Goal: Transaction & Acquisition: Purchase product/service

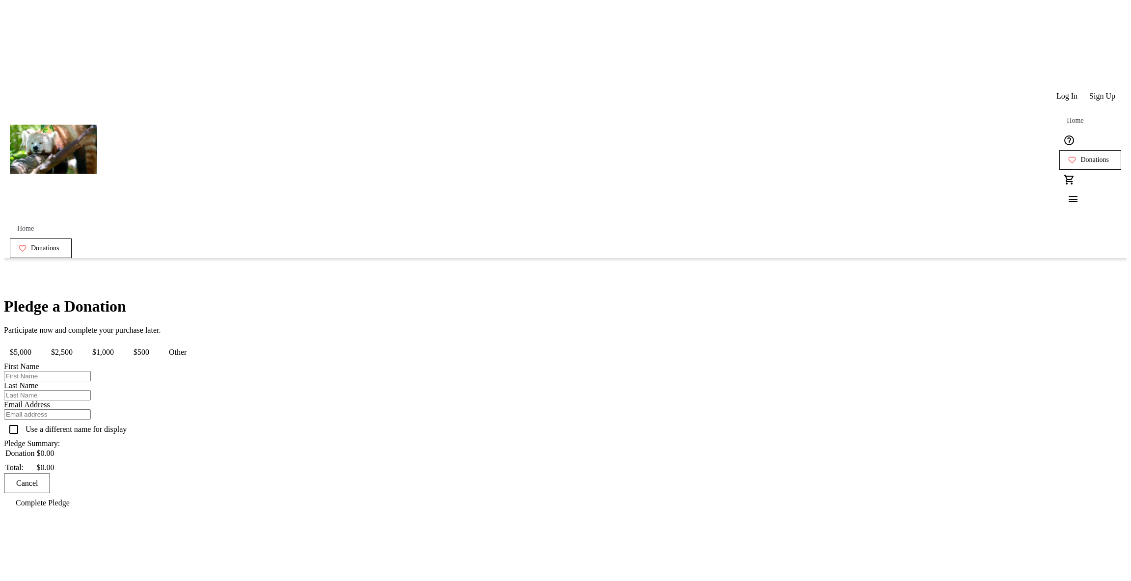
click at [155, 343] on span "$500" at bounding box center [141, 353] width 27 height 20
click at [120, 343] on button "$1,000" at bounding box center [102, 353] width 33 height 20
click at [79, 343] on span "$2,500" at bounding box center [61, 353] width 33 height 20
click at [155, 343] on span "$500" at bounding box center [141, 353] width 27 height 20
click at [120, 343] on button "$1,000" at bounding box center [102, 353] width 33 height 20
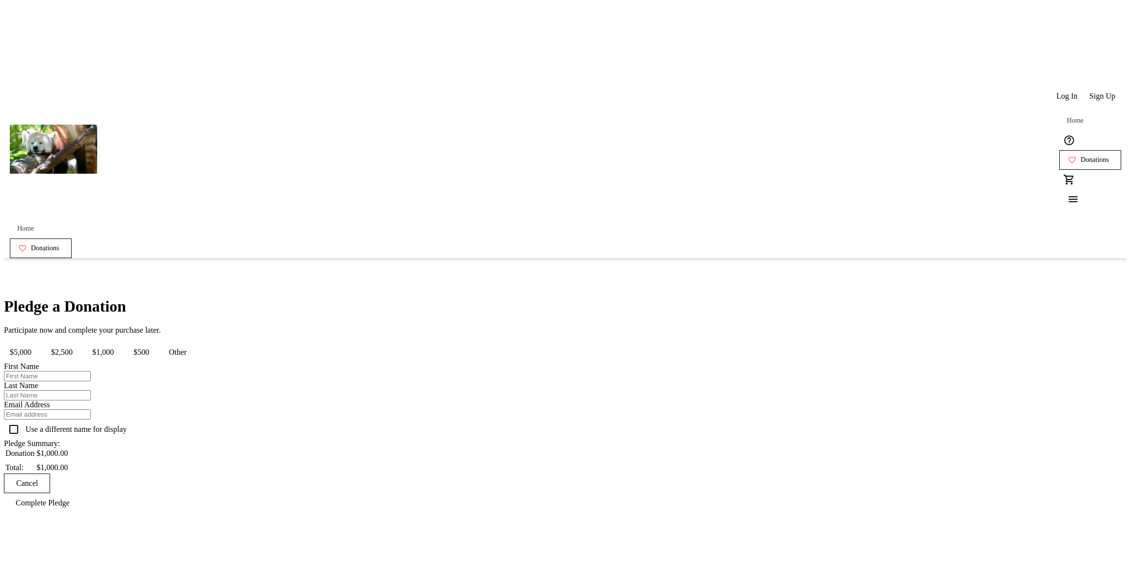
click at [79, 343] on span "$2,500" at bounding box center [61, 353] width 33 height 20
click at [155, 343] on span "$500" at bounding box center [141, 353] width 27 height 20
click at [120, 343] on span "$1,000" at bounding box center [102, 353] width 33 height 20
click at [212, 298] on tr-shared-ui-fund-a-need-donation-select "Pledge a Donation Participate now and complete your purchase later. $5,000 $2,5…" at bounding box center [108, 406] width 208 height 216
click at [79, 343] on span "$2,500" at bounding box center [61, 353] width 33 height 20
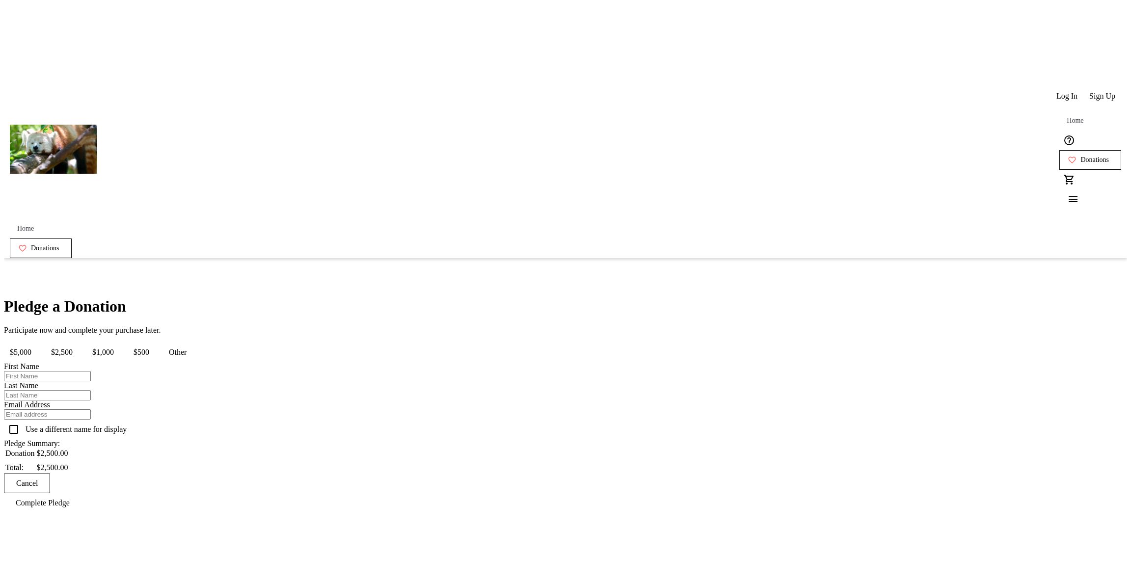
click at [155, 343] on span "$500" at bounding box center [141, 353] width 27 height 20
click at [1067, 92] on span "Log In" at bounding box center [1067, 96] width 21 height 9
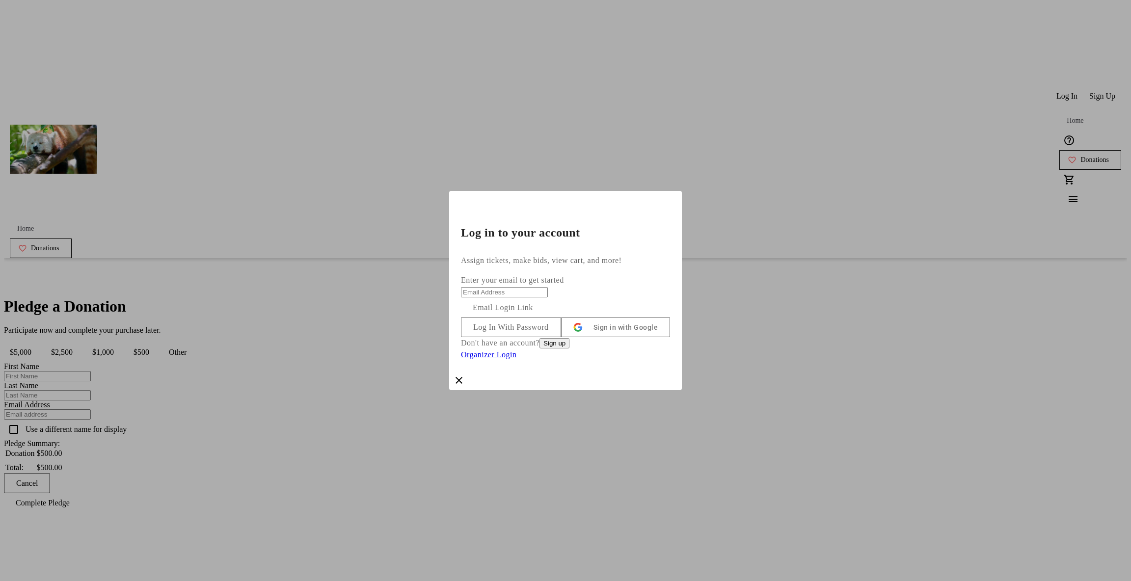
type input "andrew+no-payment-methods@trellis.org"
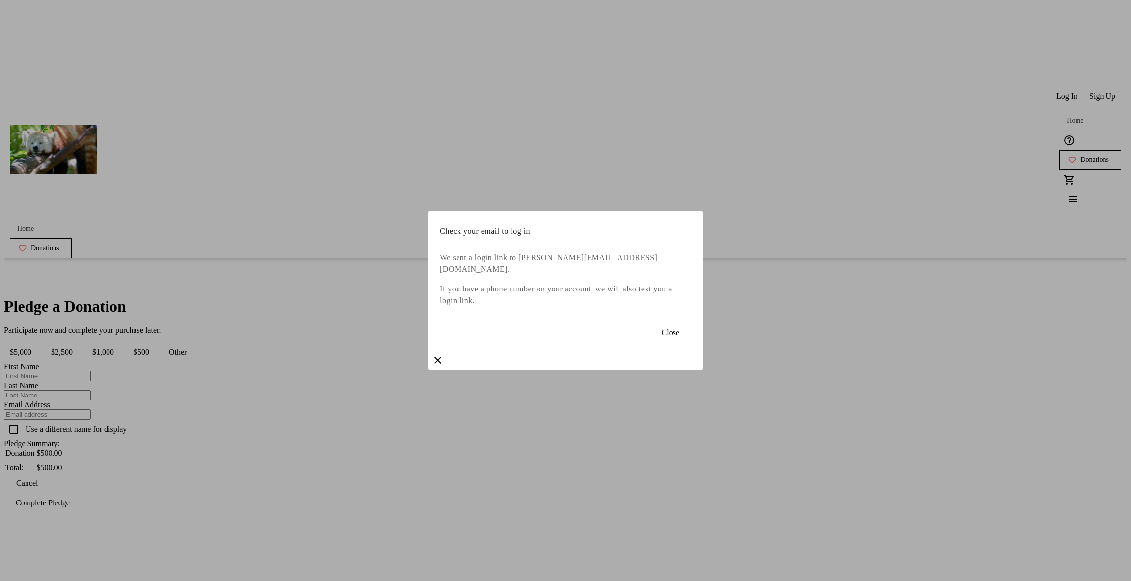
click at [662, 333] on span "Close" at bounding box center [671, 332] width 18 height 9
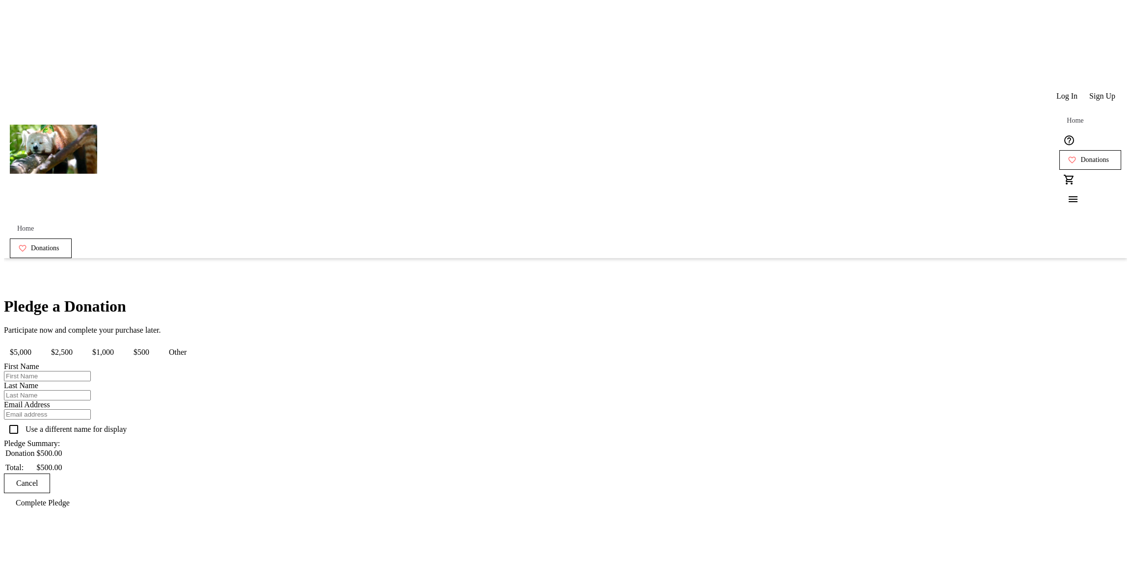
click at [1059, 92] on span "Log In" at bounding box center [1067, 96] width 21 height 9
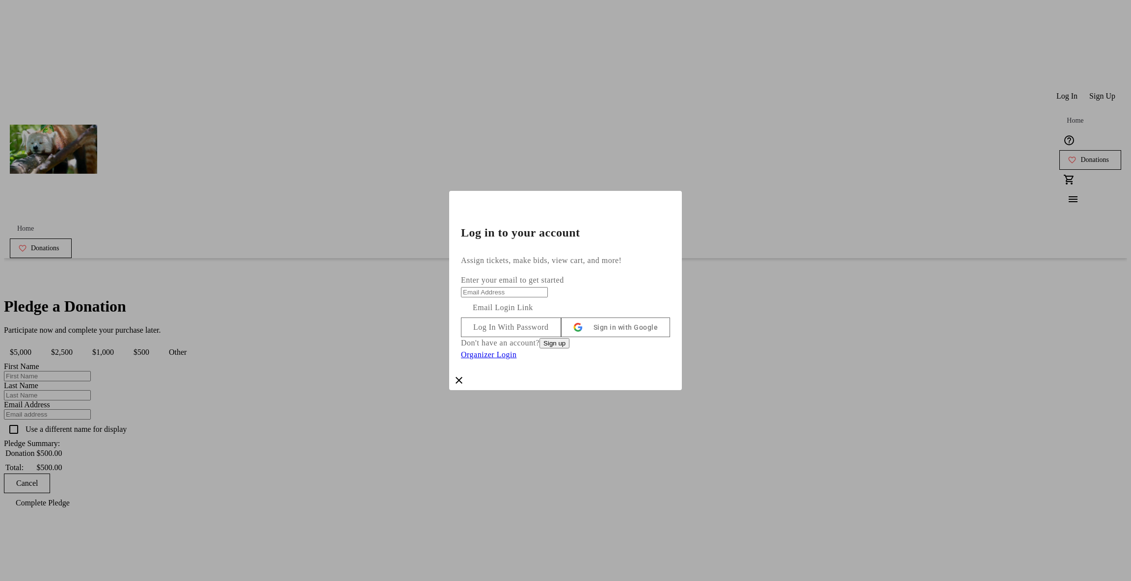
click at [561, 324] on span at bounding box center [511, 328] width 99 height 24
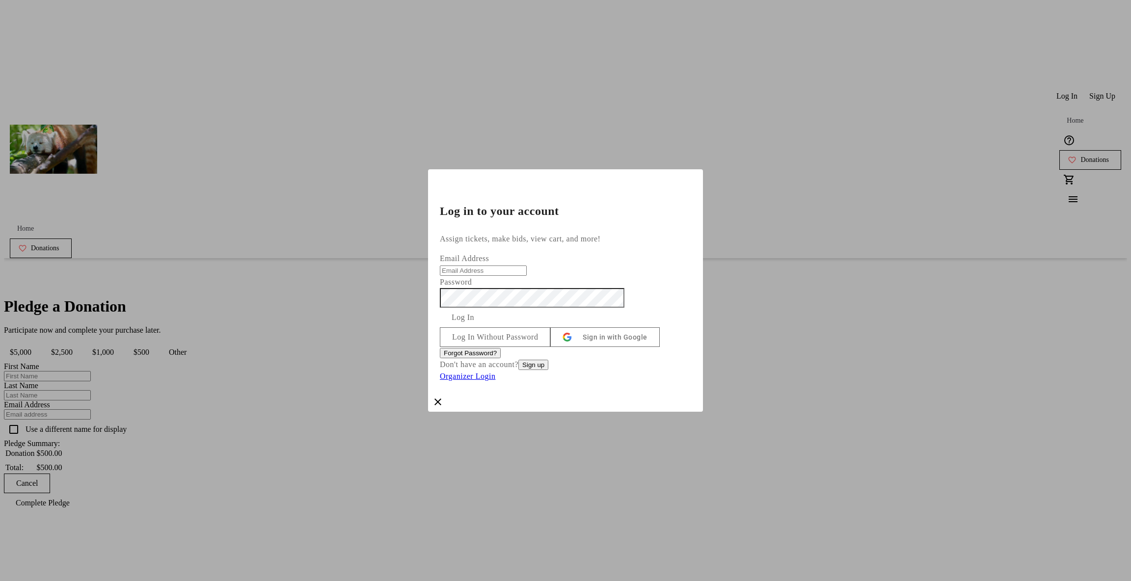
click at [527, 266] on input "Email Address" at bounding box center [483, 271] width 87 height 10
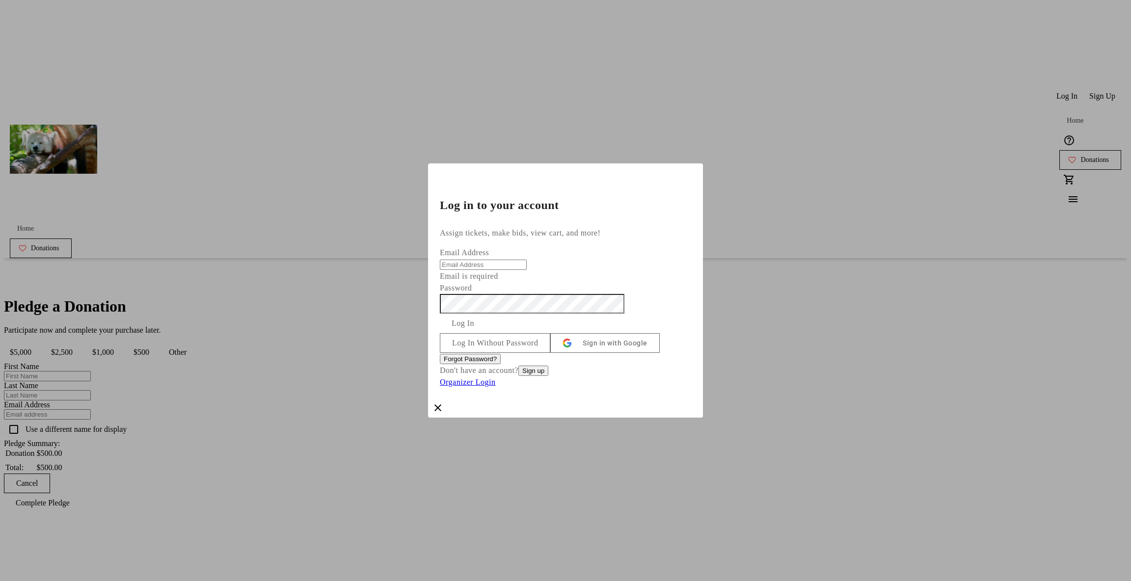
click at [527, 260] on input "Email Address" at bounding box center [483, 265] width 87 height 10
type input "andrew+checkout-email-test-6@trellis.org"
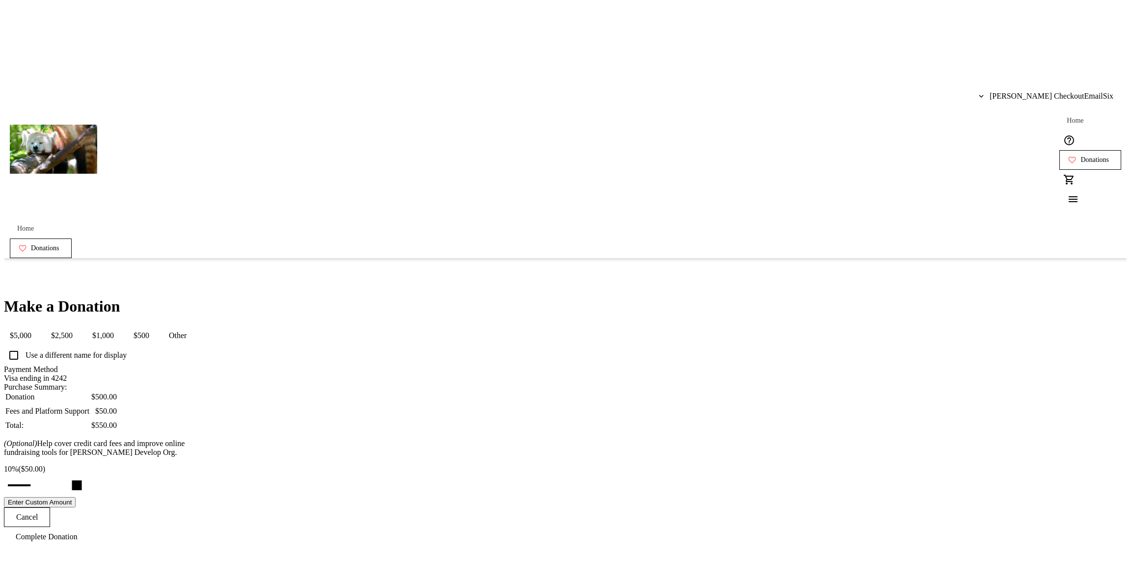
click at [155, 326] on button "$500" at bounding box center [141, 336] width 27 height 20
click at [120, 326] on button "$1,000" at bounding box center [102, 336] width 33 height 20
click at [79, 326] on span "$2,500" at bounding box center [61, 336] width 33 height 20
click at [155, 326] on span "$500" at bounding box center [141, 336] width 27 height 20
click at [120, 326] on button "$1,000" at bounding box center [102, 336] width 33 height 20
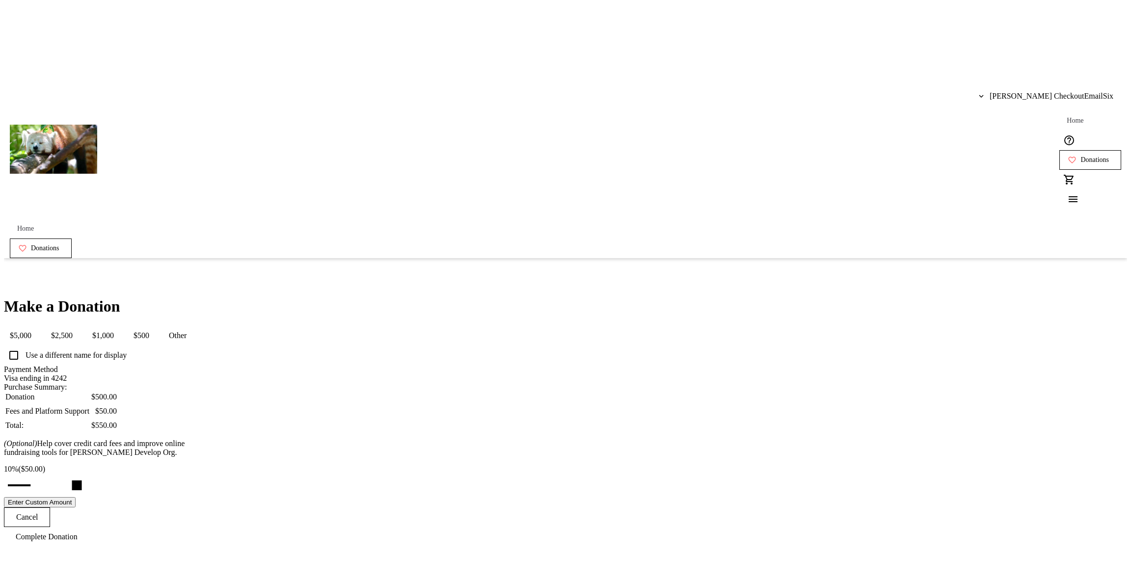
type input "8"
click at [37, 326] on button "$5,000" at bounding box center [20, 336] width 33 height 20
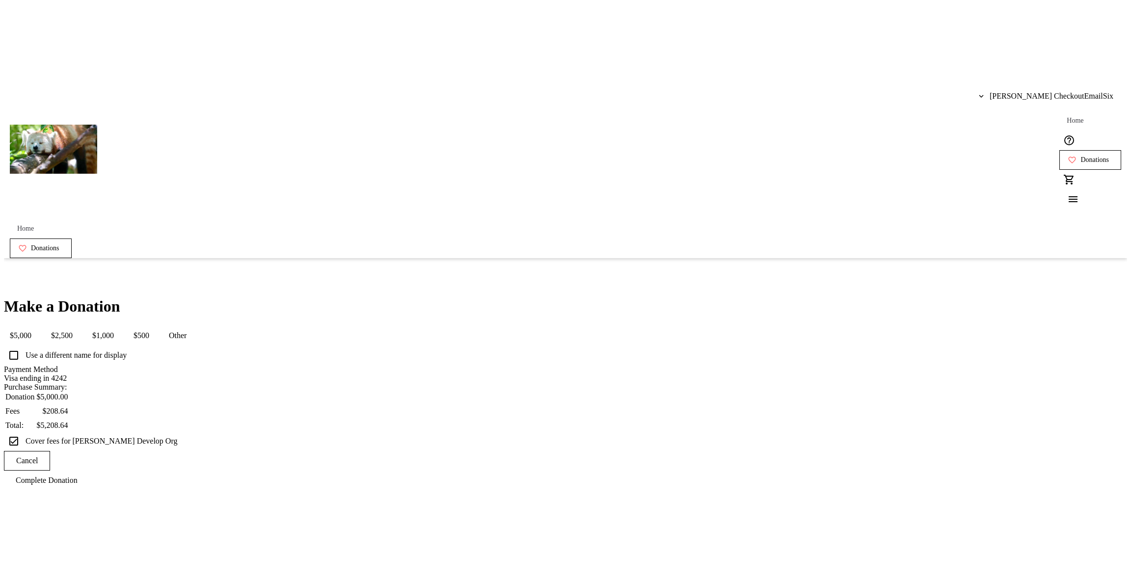
click at [155, 326] on button "$500" at bounding box center [141, 336] width 27 height 20
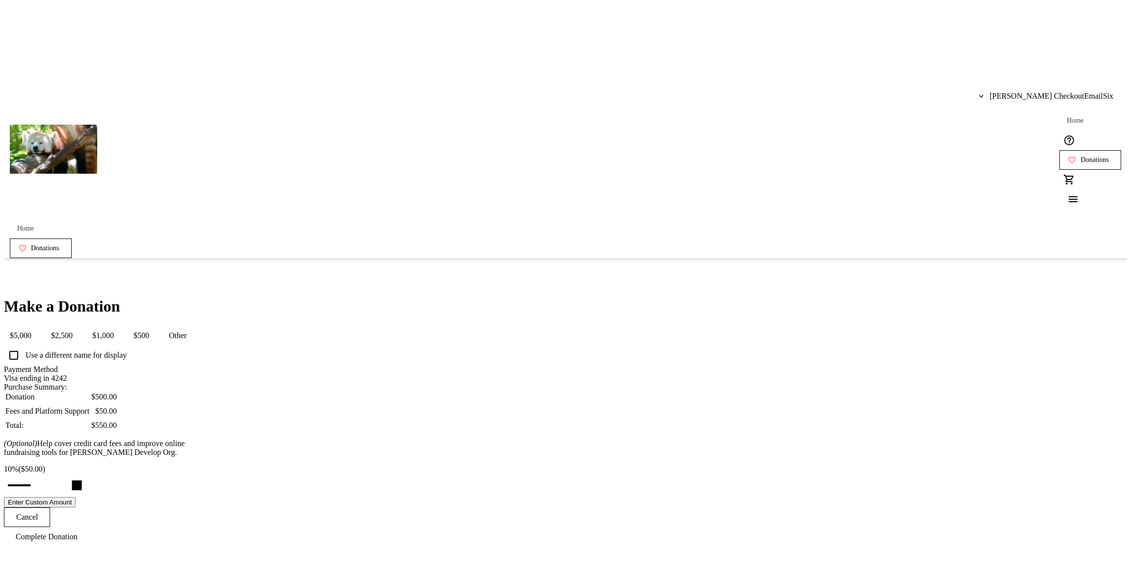
click at [120, 326] on button "$1,000" at bounding box center [102, 336] width 33 height 20
click at [79, 326] on button "$2,500" at bounding box center [61, 336] width 33 height 20
click at [155, 326] on span "$500" at bounding box center [141, 336] width 27 height 20
click at [120, 326] on span "$1,000" at bounding box center [102, 336] width 33 height 20
click at [79, 326] on span "$2,500" at bounding box center [61, 336] width 33 height 20
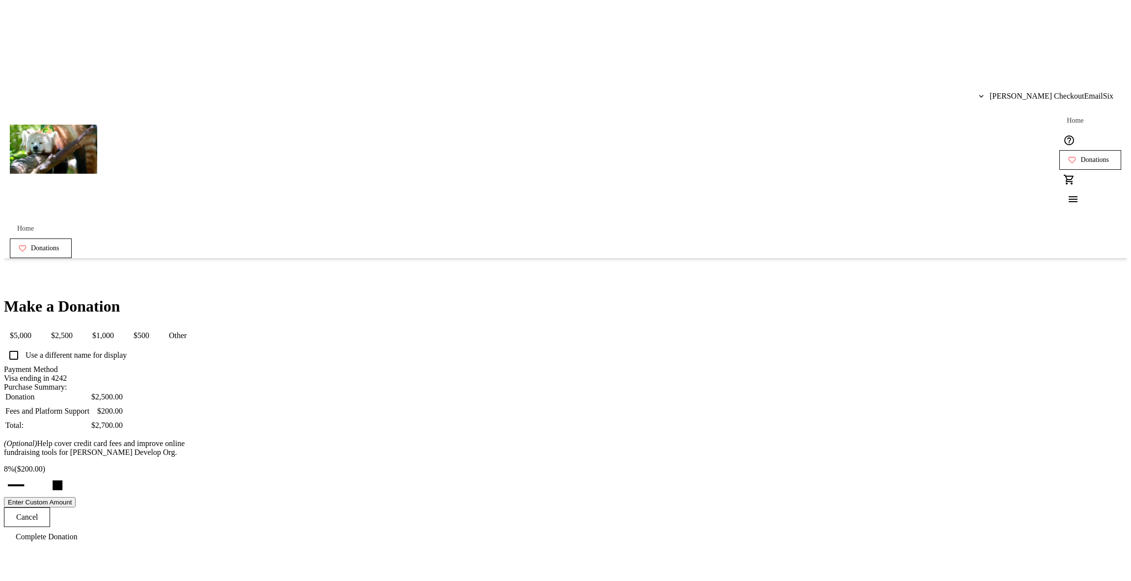
click at [155, 326] on span "$500" at bounding box center [141, 336] width 27 height 20
drag, startPoint x: 555, startPoint y: 461, endPoint x: 607, endPoint y: 458, distance: 52.6
type input "16"
click at [73, 475] on input "Cover fees percentage" at bounding box center [36, 486] width 76 height 22
click at [120, 326] on span "$1,000" at bounding box center [102, 336] width 33 height 20
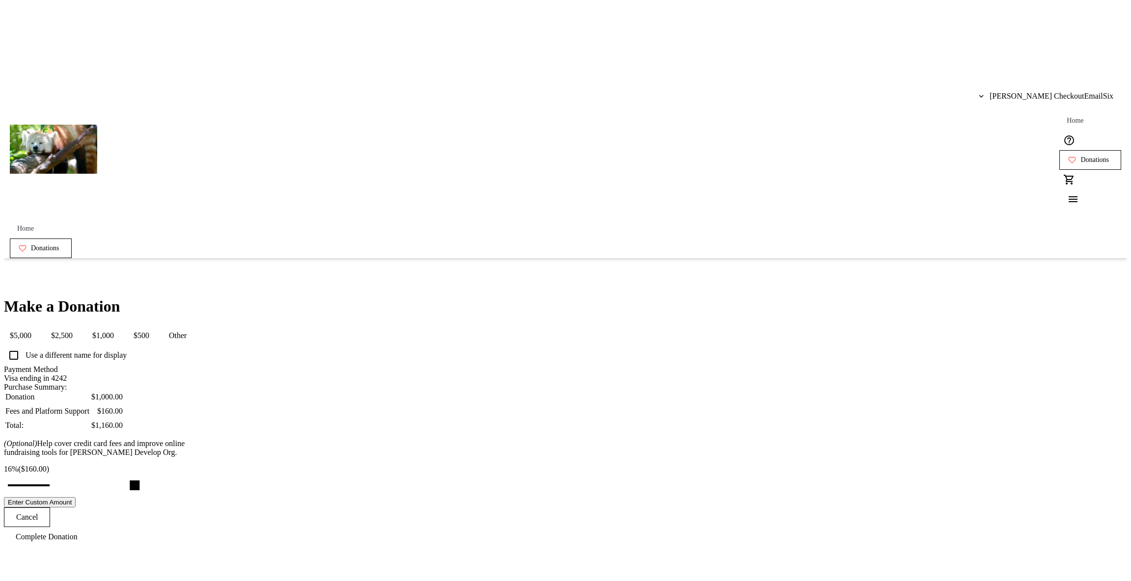
click at [155, 326] on span "$500" at bounding box center [141, 336] width 27 height 20
click at [120, 326] on span "$1,000" at bounding box center [102, 336] width 33 height 20
click at [155, 326] on button "$500" at bounding box center [141, 336] width 27 height 20
click at [120, 326] on span "$1,000" at bounding box center [102, 336] width 33 height 20
click at [155, 326] on button "$500" at bounding box center [141, 336] width 27 height 20
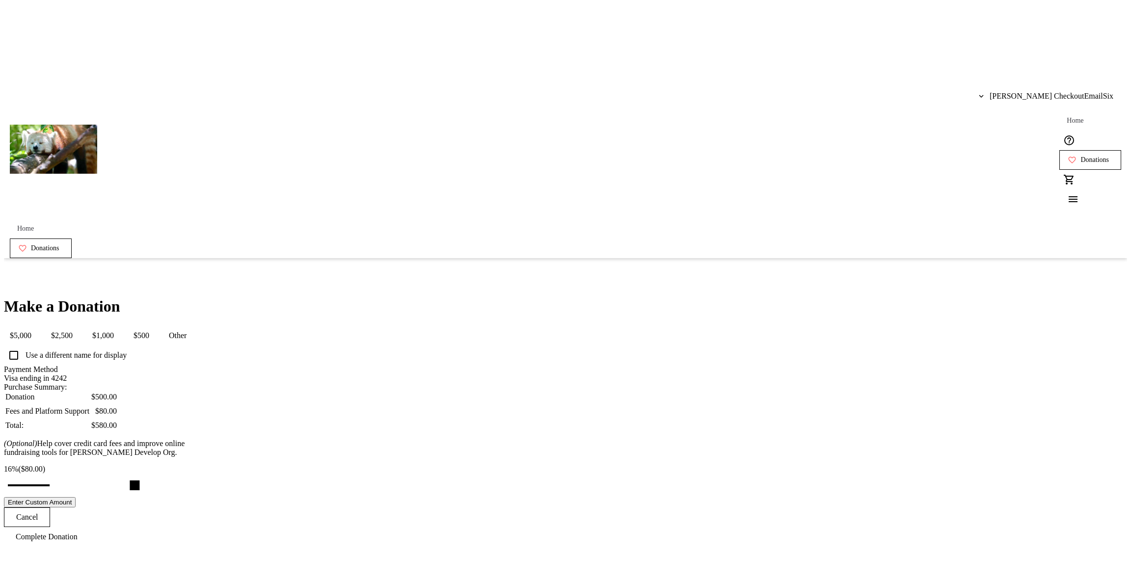
click at [76, 497] on button "Enter Custom Amount" at bounding box center [40, 502] width 72 height 10
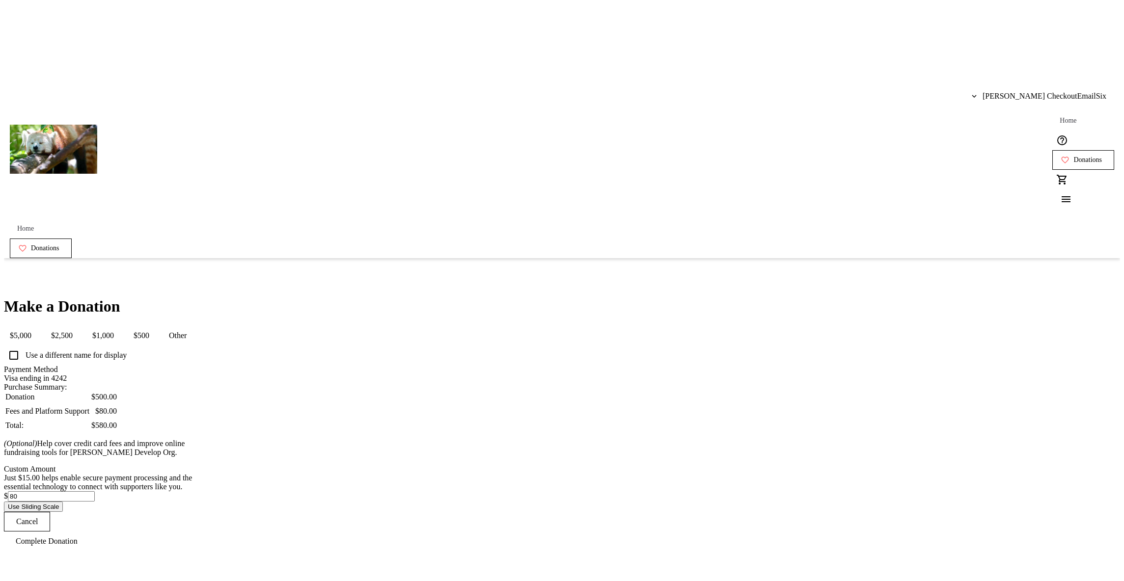
click at [95, 492] on input "80" at bounding box center [51, 496] width 87 height 10
type input "85"
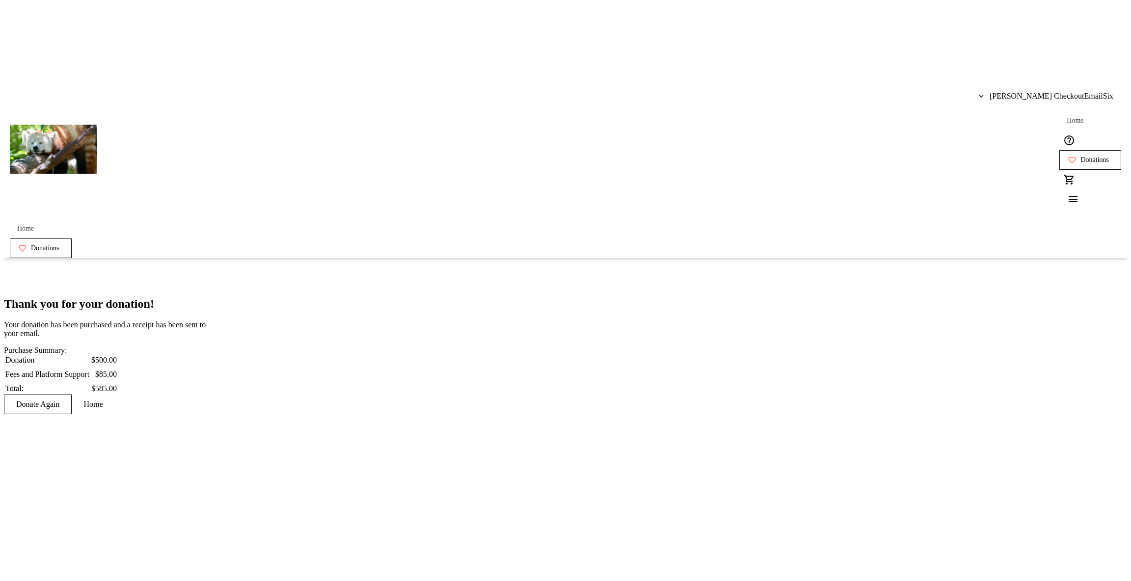
click at [114, 393] on span at bounding box center [93, 405] width 43 height 24
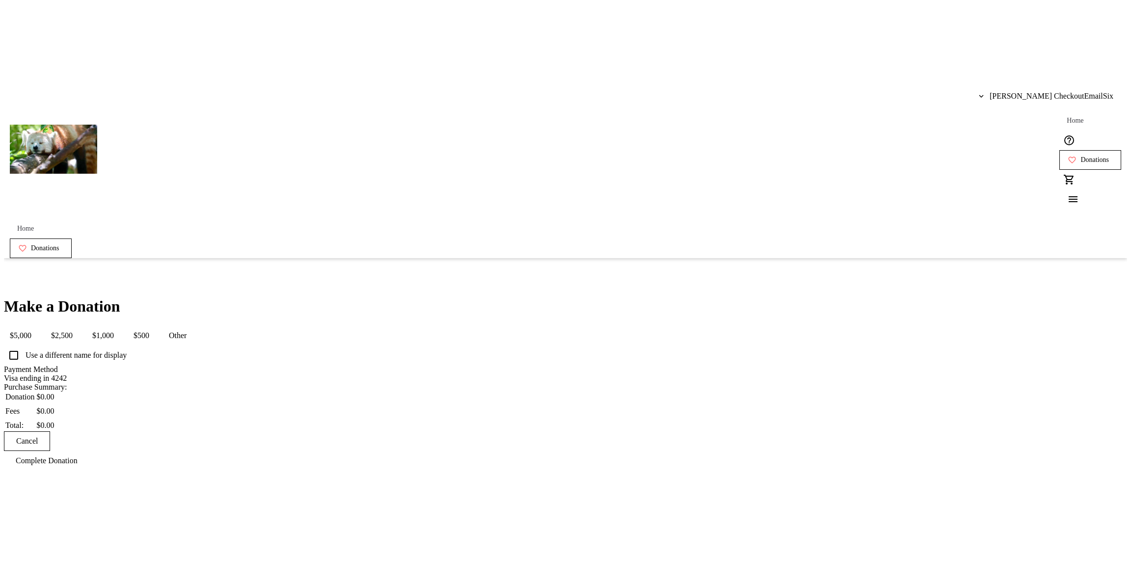
click at [155, 326] on span "$500" at bounding box center [141, 336] width 27 height 20
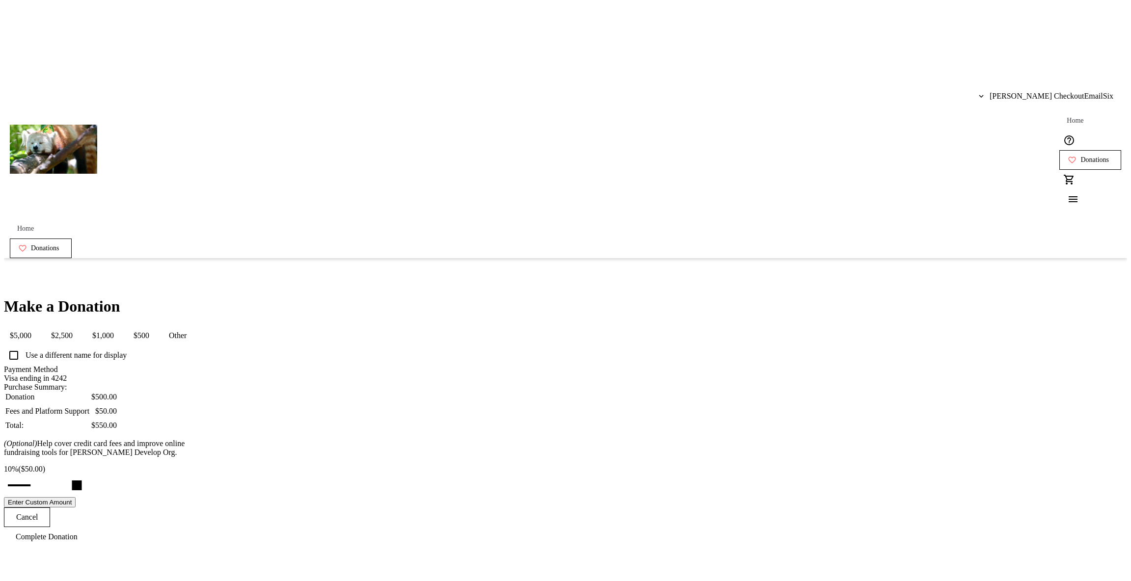
click at [76, 497] on button "Enter Custom Amount" at bounding box center [40, 502] width 72 height 10
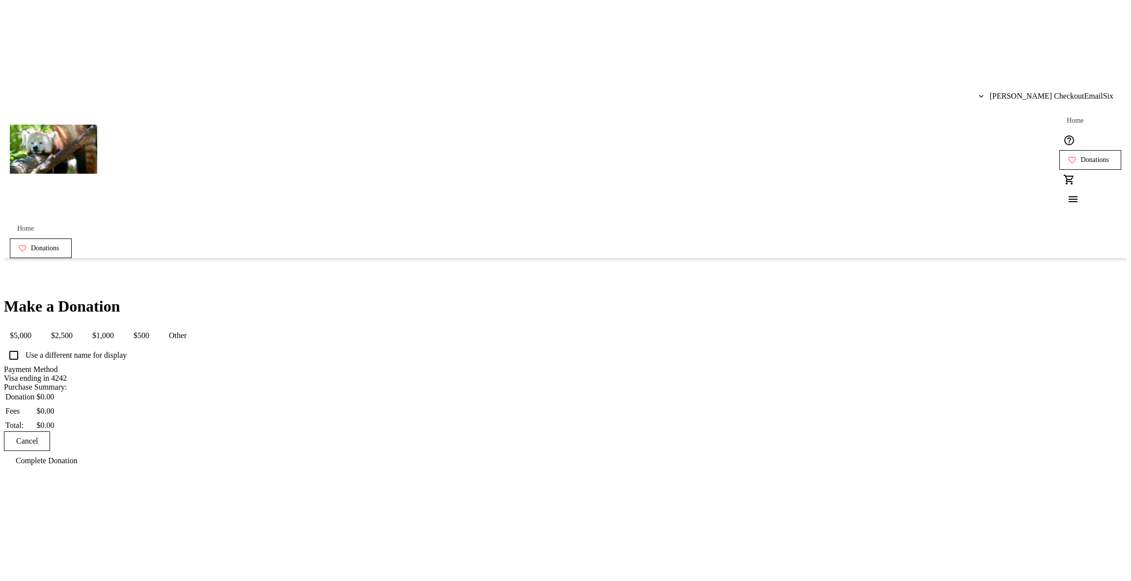
click at [155, 326] on button "$500" at bounding box center [141, 336] width 27 height 20
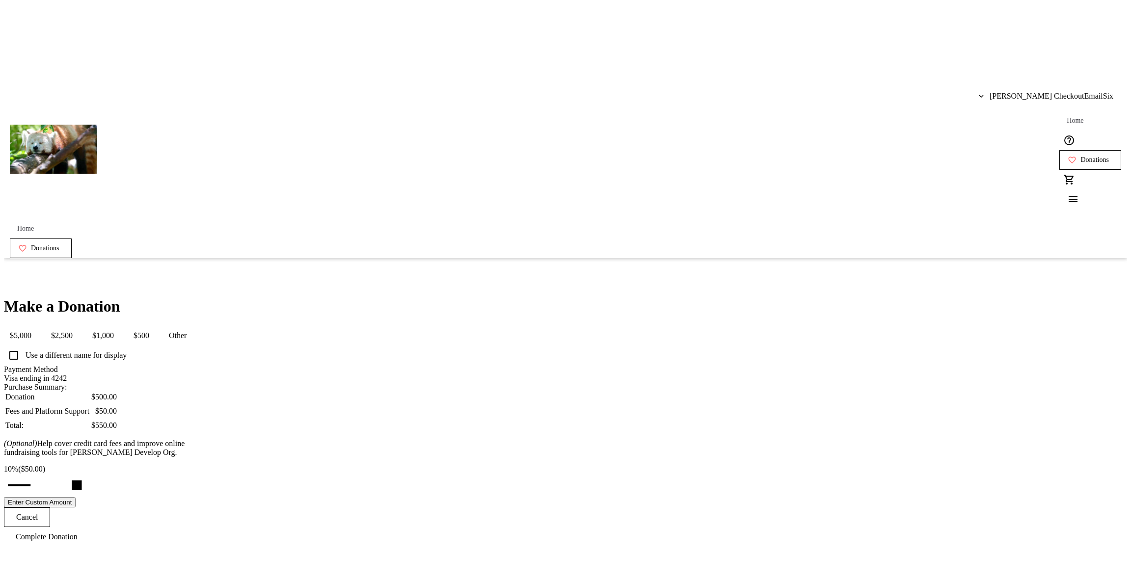
click at [76, 497] on button "Enter Custom Amount" at bounding box center [40, 502] width 72 height 10
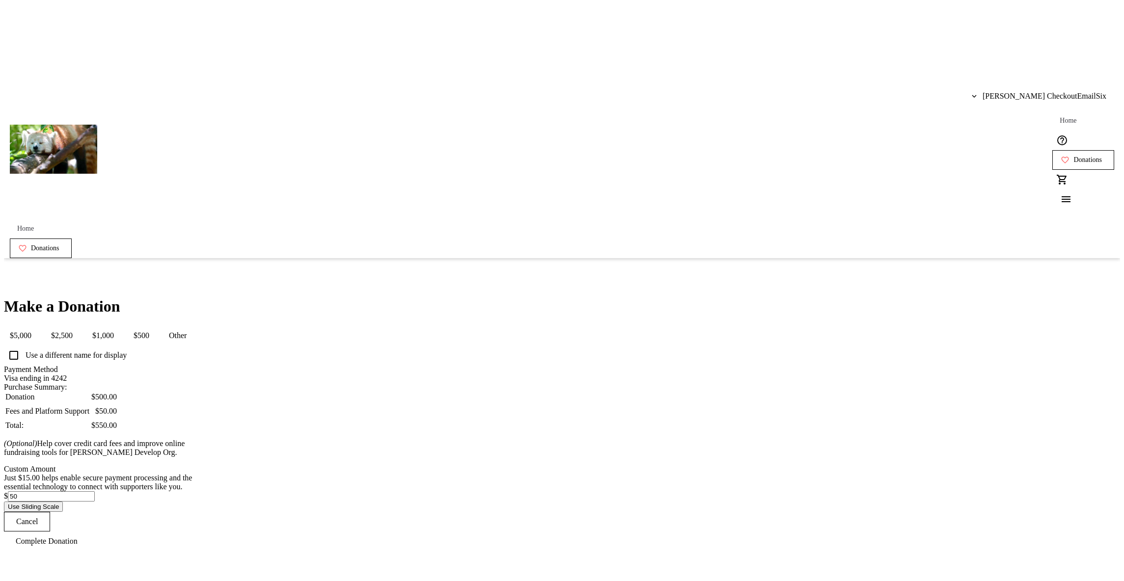
scroll to position [35, 0]
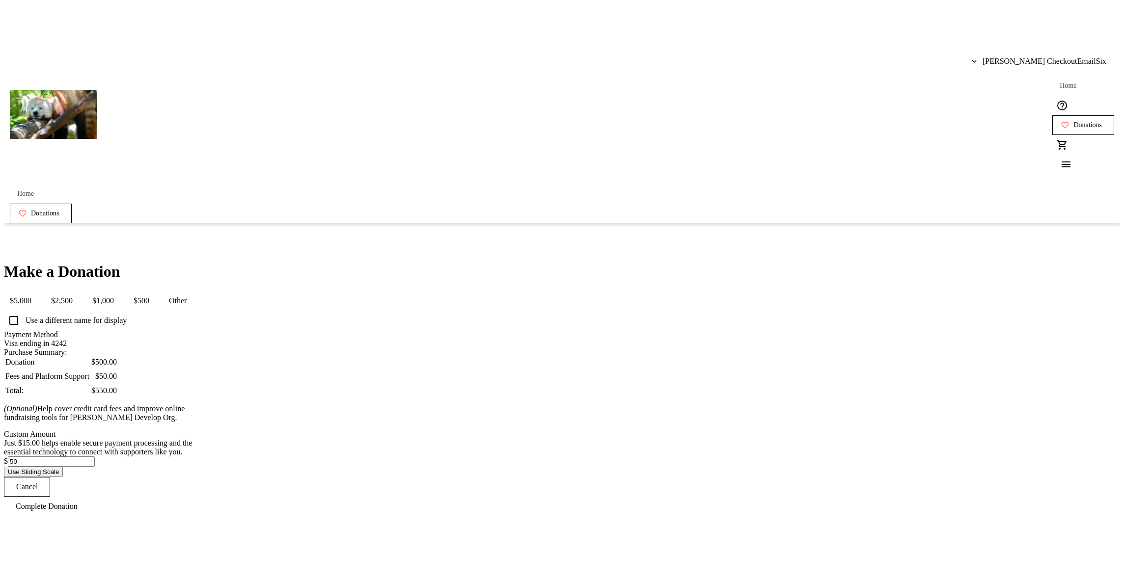
click at [95, 457] on input "50" at bounding box center [51, 462] width 87 height 10
click at [4, 497] on button "Complete Donation" at bounding box center [46, 507] width 85 height 20
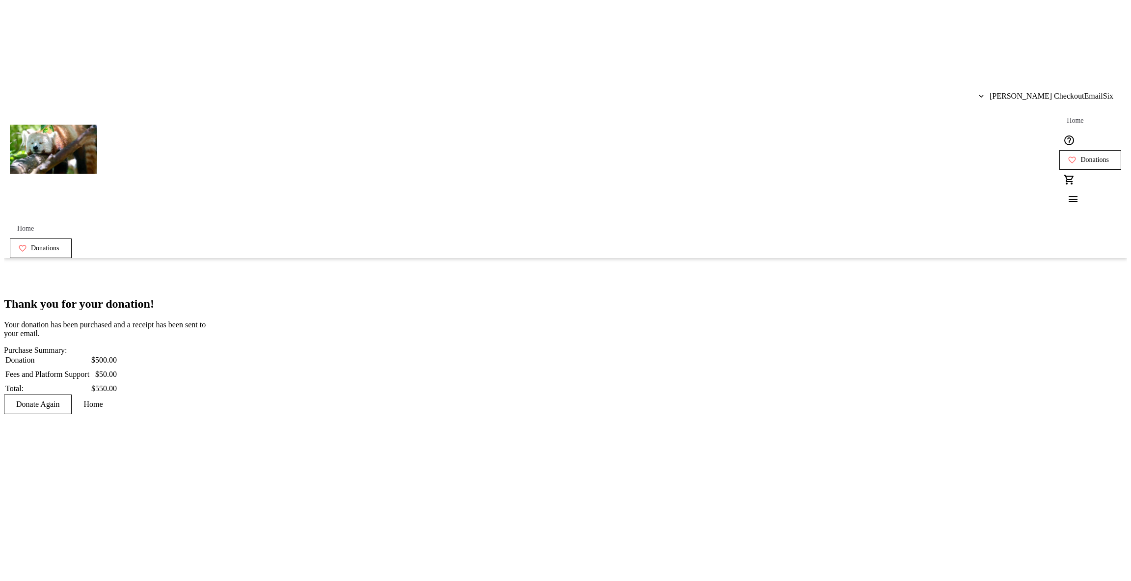
click at [59, 400] on span "Donate Again" at bounding box center [37, 404] width 43 height 9
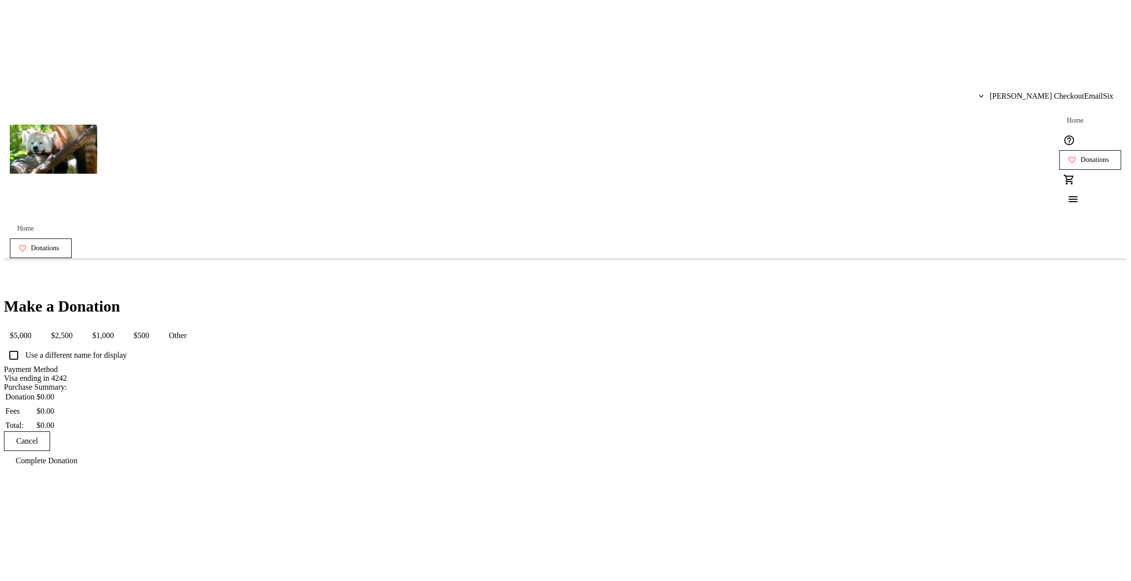
click at [155, 326] on button "$500" at bounding box center [141, 336] width 27 height 20
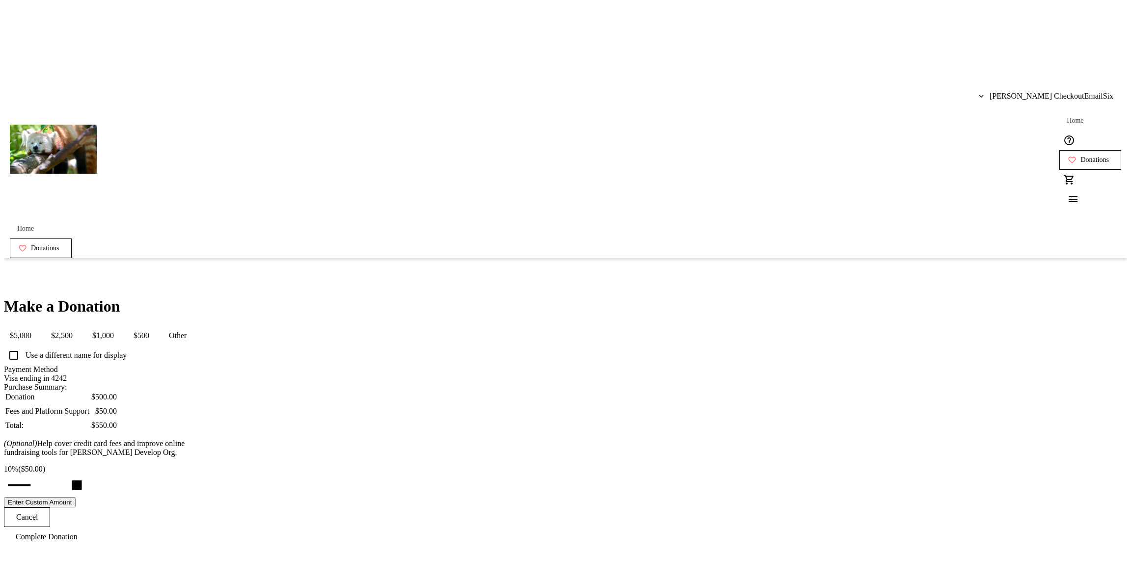
click at [76, 497] on button "Enter Custom Amount" at bounding box center [40, 502] width 72 height 10
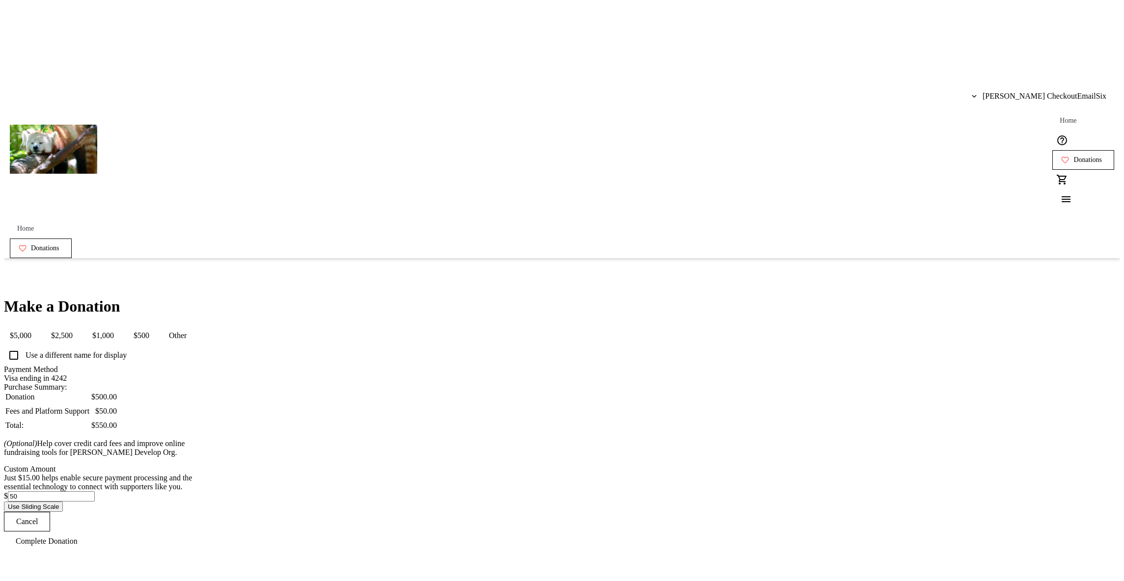
click at [95, 491] on input "50" at bounding box center [51, 496] width 87 height 10
click at [212, 474] on div "Just $15.00 helps enable secure payment processing and the essential technology…" at bounding box center [108, 483] width 208 height 18
click at [95, 497] on input "50" at bounding box center [51, 496] width 87 height 10
click at [212, 474] on div "Just $15.00 helps enable secure payment processing and the essential technology…" at bounding box center [108, 483] width 208 height 18
click at [95, 492] on input "50" at bounding box center [51, 496] width 87 height 10
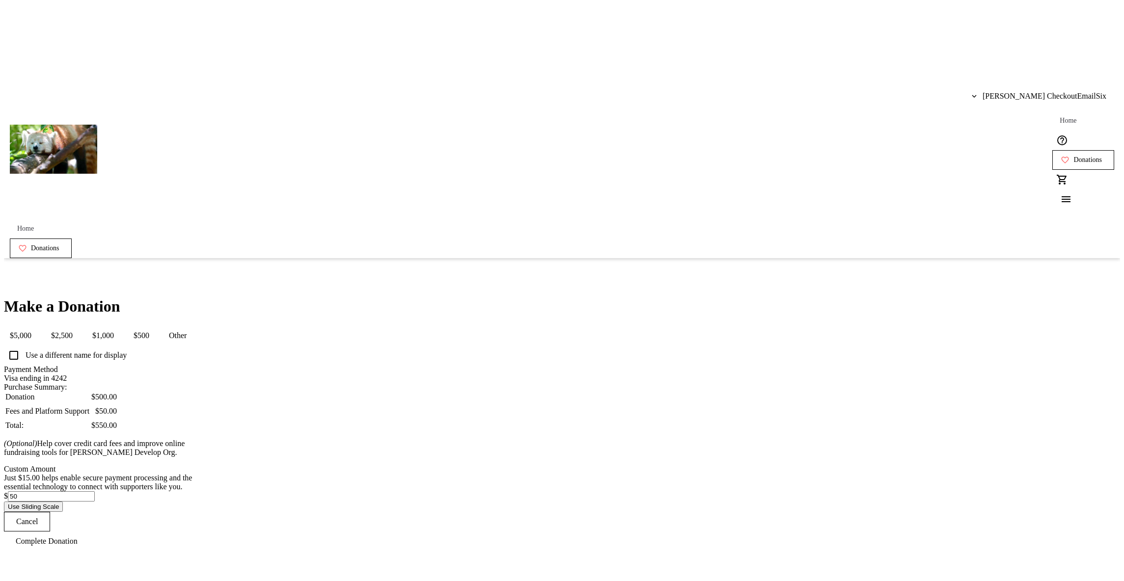
click at [212, 474] on div "Just $15.00 helps enable secure payment processing and the essential technology…" at bounding box center [108, 483] width 208 height 18
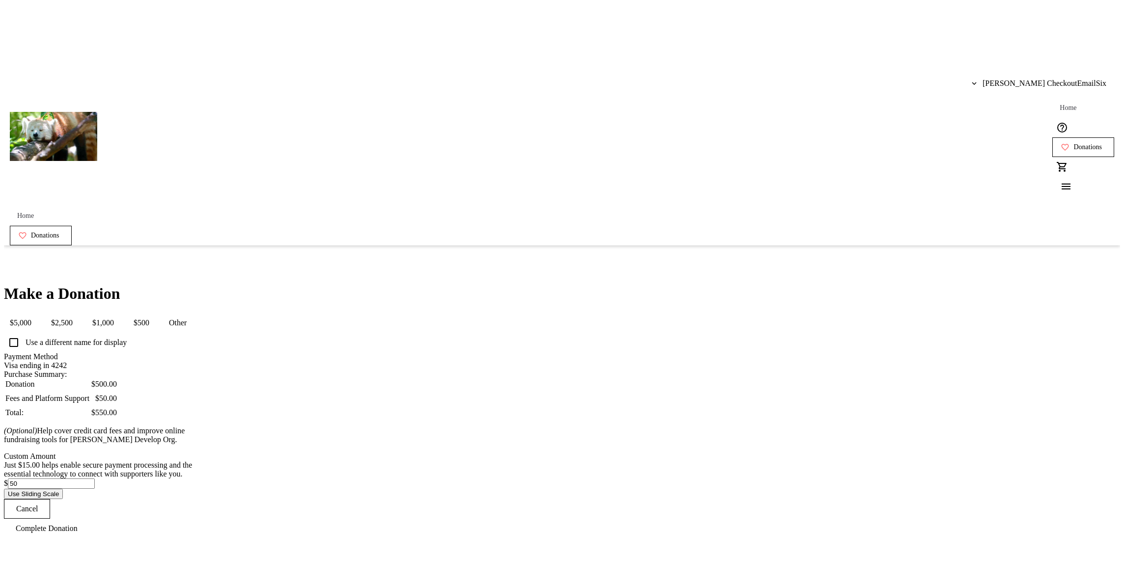
scroll to position [19, 0]
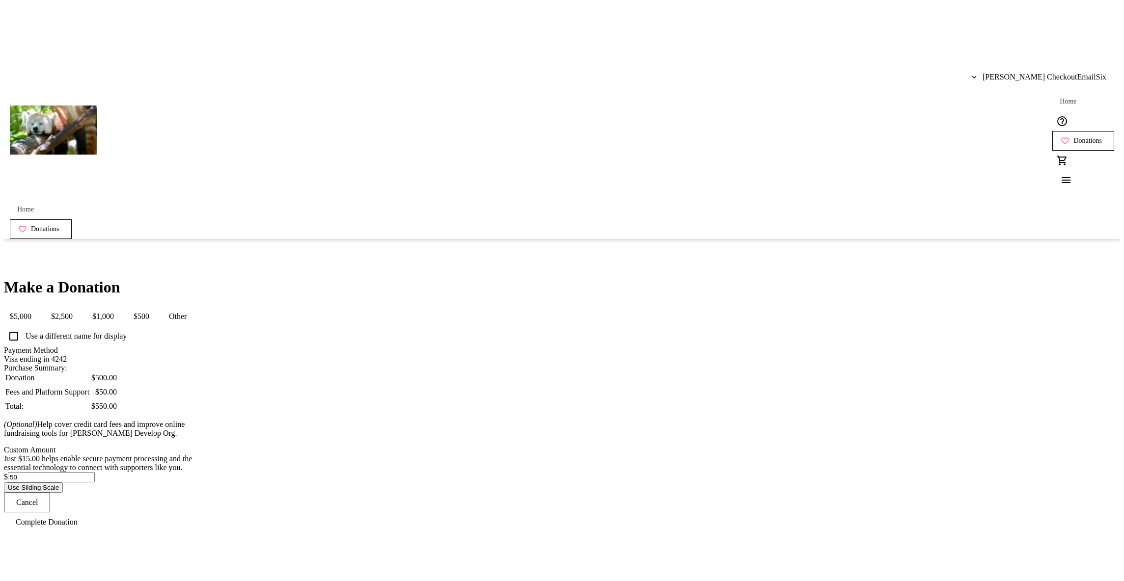
click at [90, 398] on td "Total:" at bounding box center [47, 404] width 85 height 13
click at [120, 307] on button "$1,000" at bounding box center [102, 317] width 33 height 20
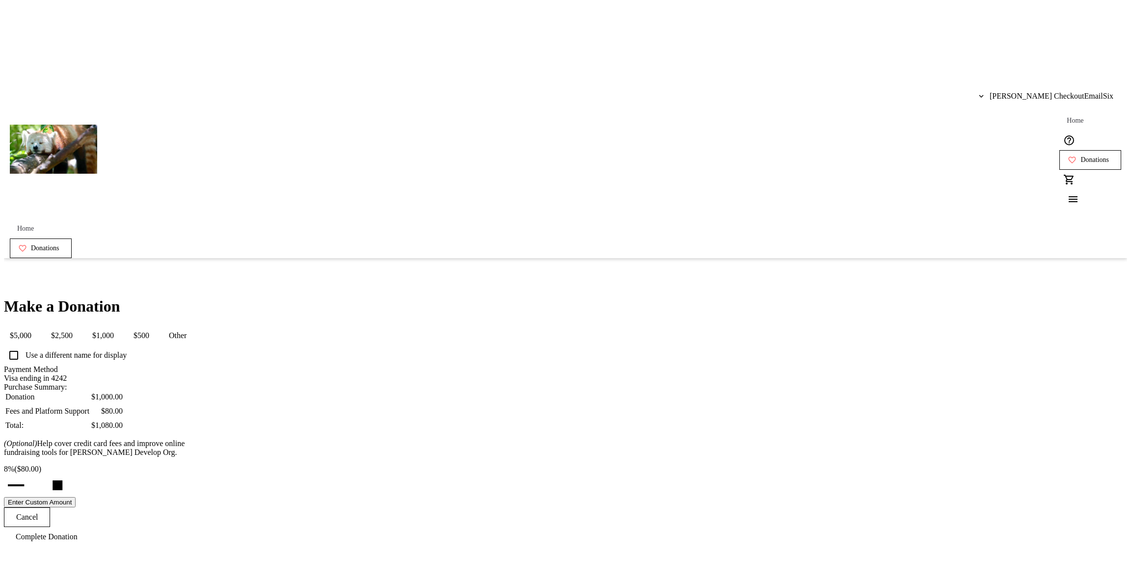
click at [76, 497] on button "Enter Custom Amount" at bounding box center [40, 502] width 72 height 10
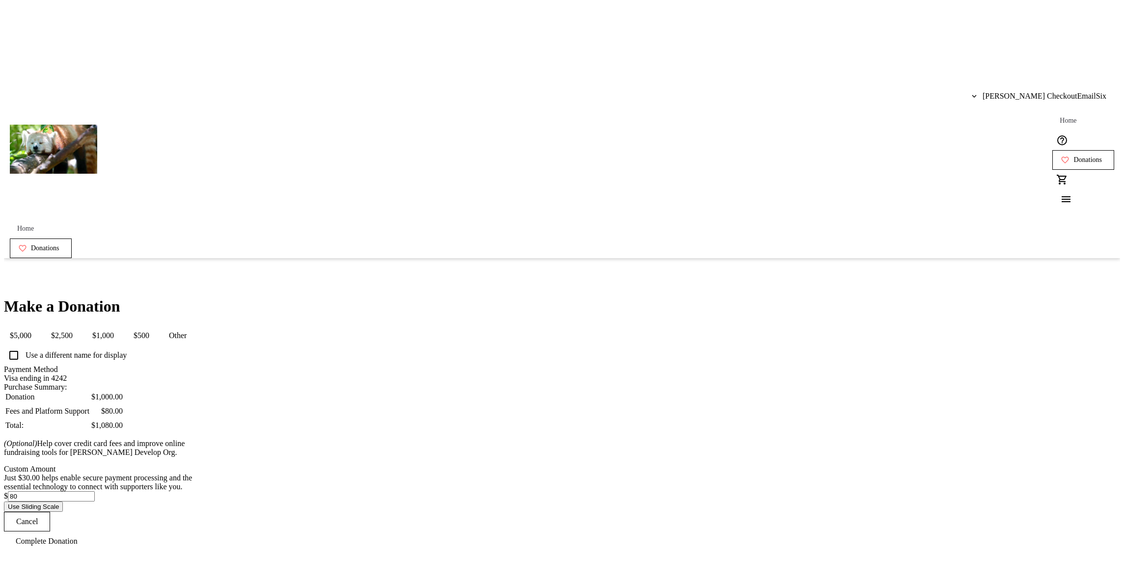
click at [95, 491] on input "80" at bounding box center [51, 496] width 87 height 10
drag, startPoint x: 539, startPoint y: 490, endPoint x: 407, endPoint y: 478, distance: 132.6
click at [407, 478] on div "Make a Donation $5,000 $2,500 $1,000 $500 Other Use a different name for displa…" at bounding box center [562, 425] width 1116 height 254
type input "50"
click at [212, 474] on div "Just $30.00 helps enable secure payment processing and the essential technology…" at bounding box center [108, 483] width 208 height 18
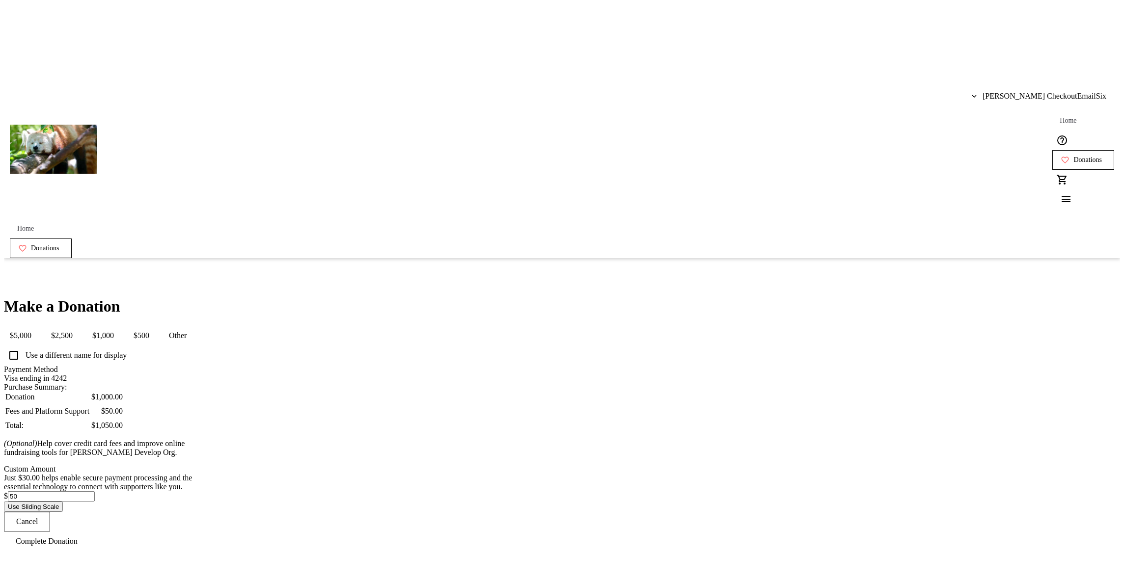
click at [155, 326] on span "$500" at bounding box center [141, 336] width 27 height 20
click at [79, 326] on span "$2,500" at bounding box center [61, 336] width 33 height 20
click at [120, 326] on button "$1,000" at bounding box center [102, 336] width 33 height 20
click at [155, 326] on span "$500" at bounding box center [141, 336] width 27 height 20
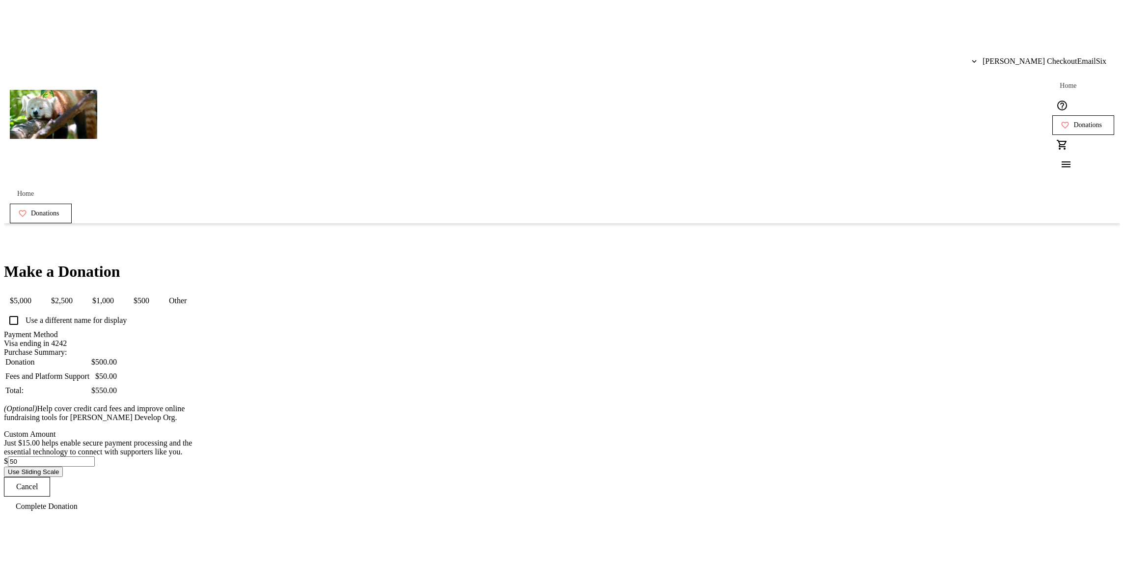
click at [63, 477] on button "Use Sliding Scale" at bounding box center [33, 472] width 59 height 10
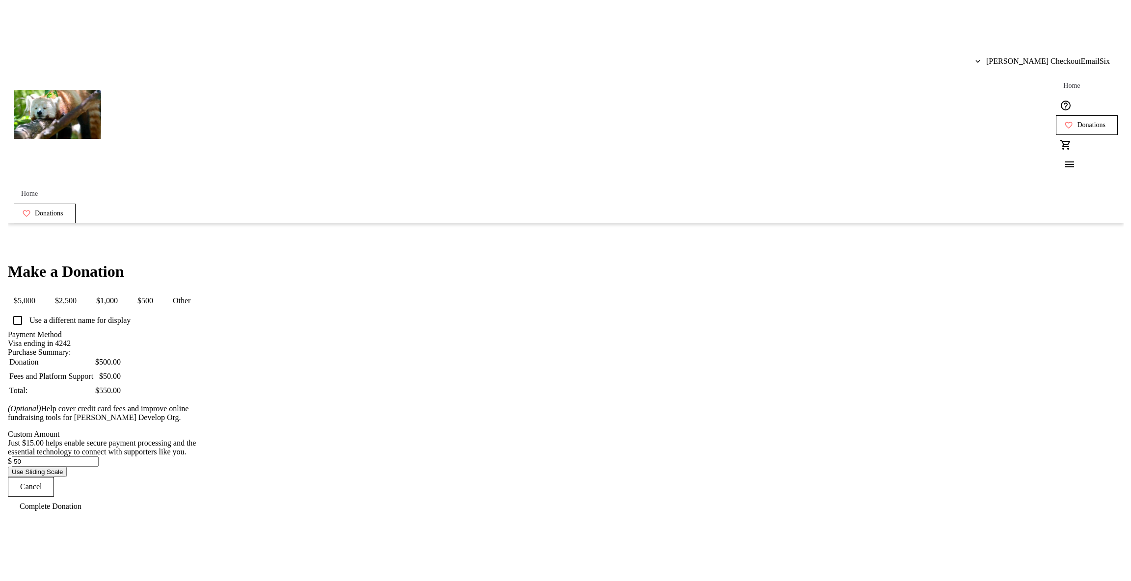
scroll to position [0, 0]
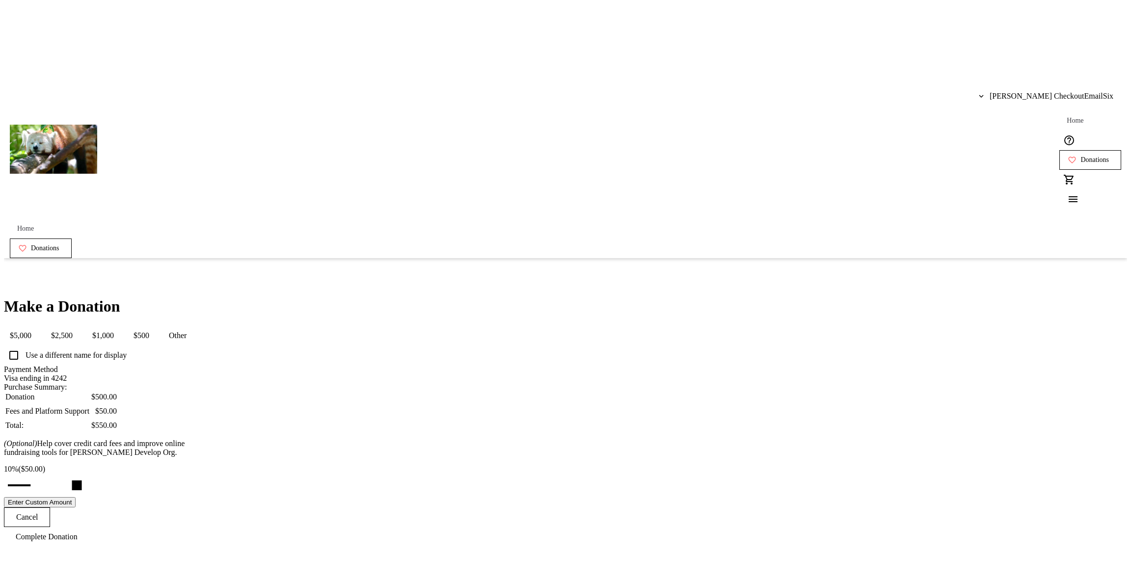
click at [212, 439] on p "(Optional) Help cover credit card fees and improve online fundraising tools for…" at bounding box center [108, 448] width 208 height 18
click at [120, 326] on button "$1,000" at bounding box center [102, 336] width 33 height 20
click at [79, 326] on button "$2,500" at bounding box center [61, 336] width 33 height 20
click at [37, 326] on button "$5,000" at bounding box center [20, 336] width 33 height 20
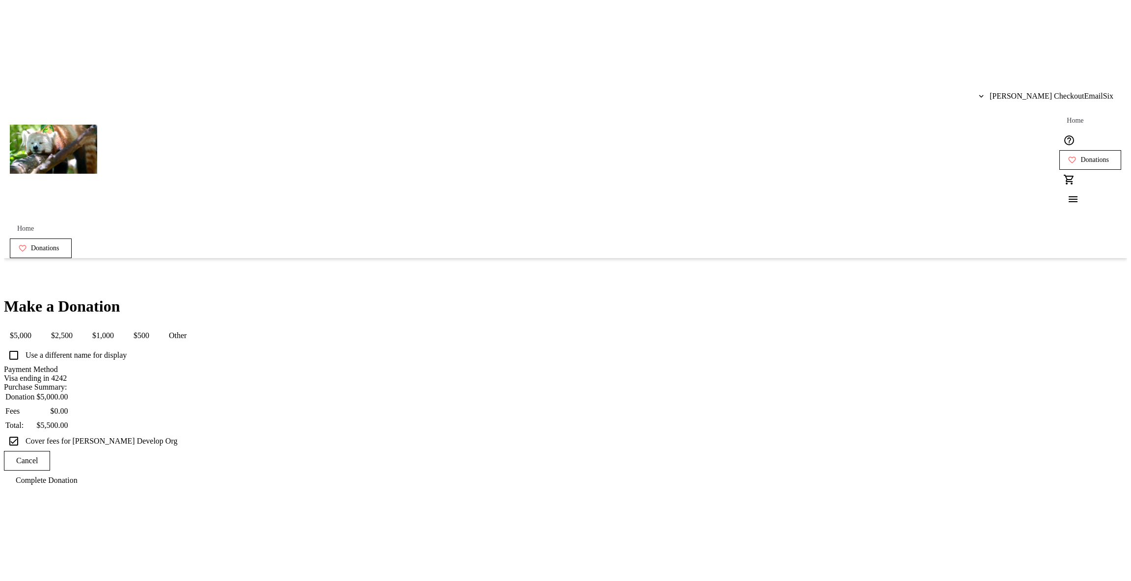
click at [79, 326] on span "$2,500" at bounding box center [61, 336] width 33 height 20
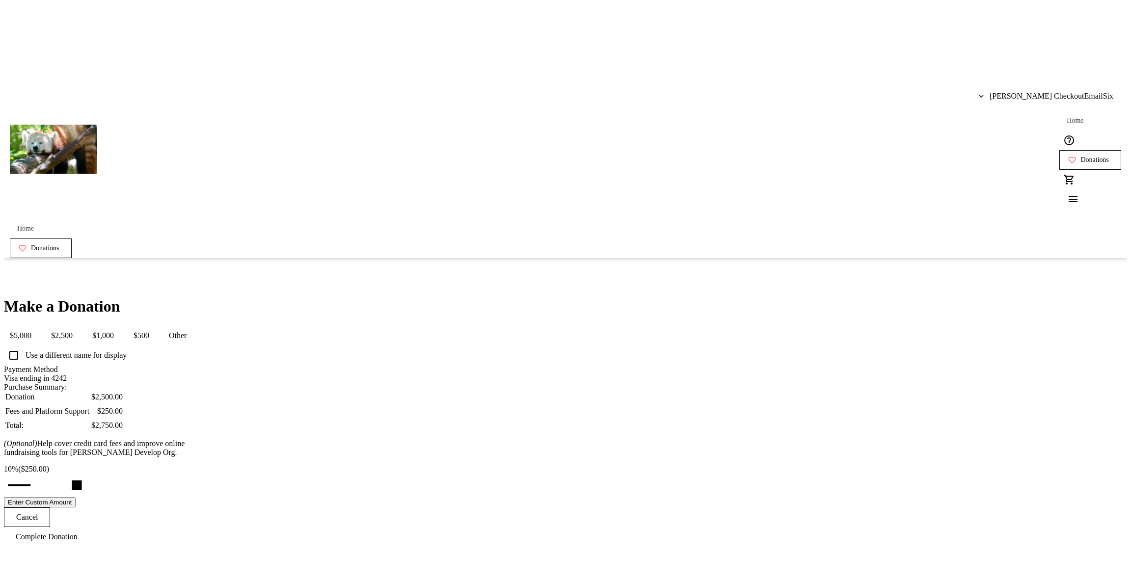
click at [120, 326] on button "$1,000" at bounding box center [102, 336] width 33 height 20
click at [155, 326] on span "$500" at bounding box center [141, 336] width 27 height 20
click at [120, 326] on button "$1,000" at bounding box center [102, 336] width 33 height 20
click at [79, 326] on button "$2,500" at bounding box center [61, 336] width 33 height 20
click at [155, 326] on span "$500" at bounding box center [141, 336] width 27 height 20
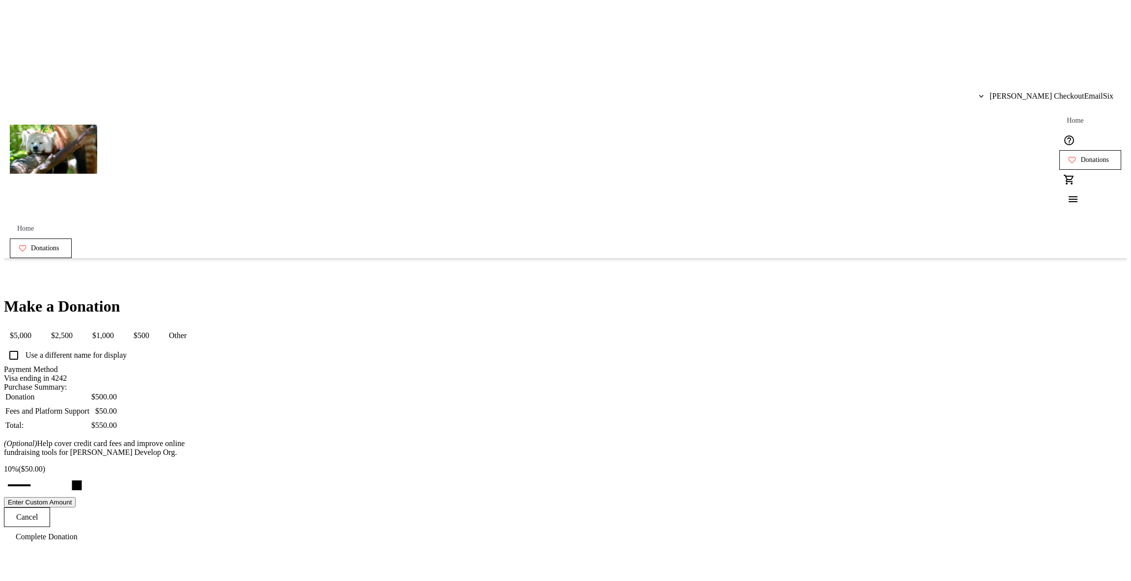
click at [120, 326] on span "$1,000" at bounding box center [102, 336] width 33 height 20
click at [192, 326] on mat-button-toggle-group "$5,000 $2,500 $1,000 $500 Other" at bounding box center [98, 336] width 189 height 20
click at [79, 326] on button "$2,500" at bounding box center [61, 336] width 33 height 20
click at [155, 326] on button "$500" at bounding box center [141, 336] width 27 height 20
click at [120, 326] on button "$1,000" at bounding box center [102, 336] width 33 height 20
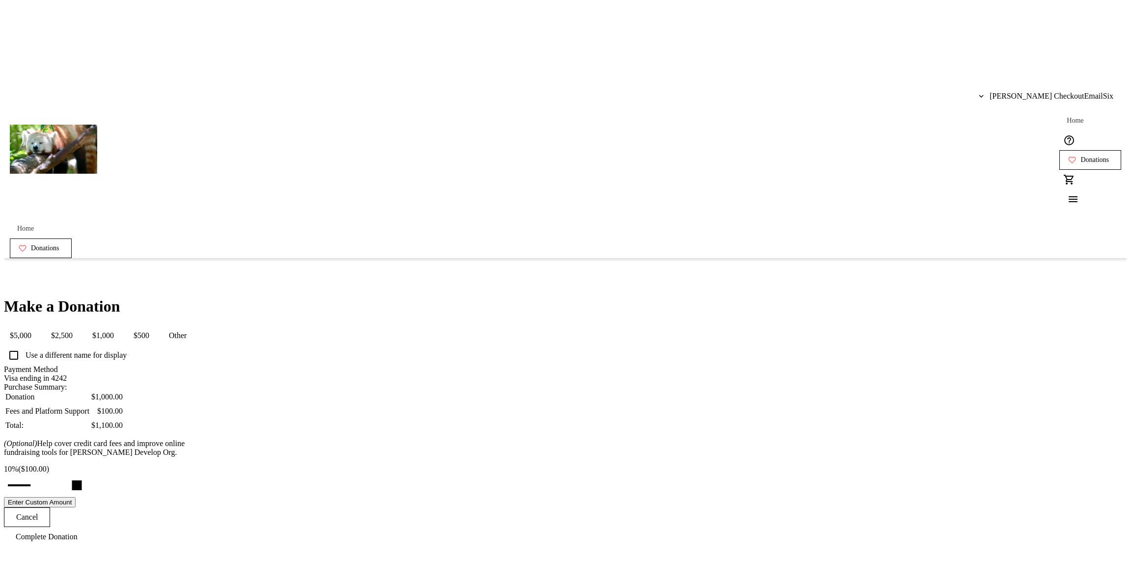
click at [155, 326] on span "$500" at bounding box center [141, 336] width 27 height 20
click at [120, 326] on span "$1,000" at bounding box center [102, 336] width 33 height 20
click at [79, 326] on span "$2,500" at bounding box center [61, 336] width 33 height 20
click at [37, 326] on button "$5,000" at bounding box center [20, 336] width 33 height 20
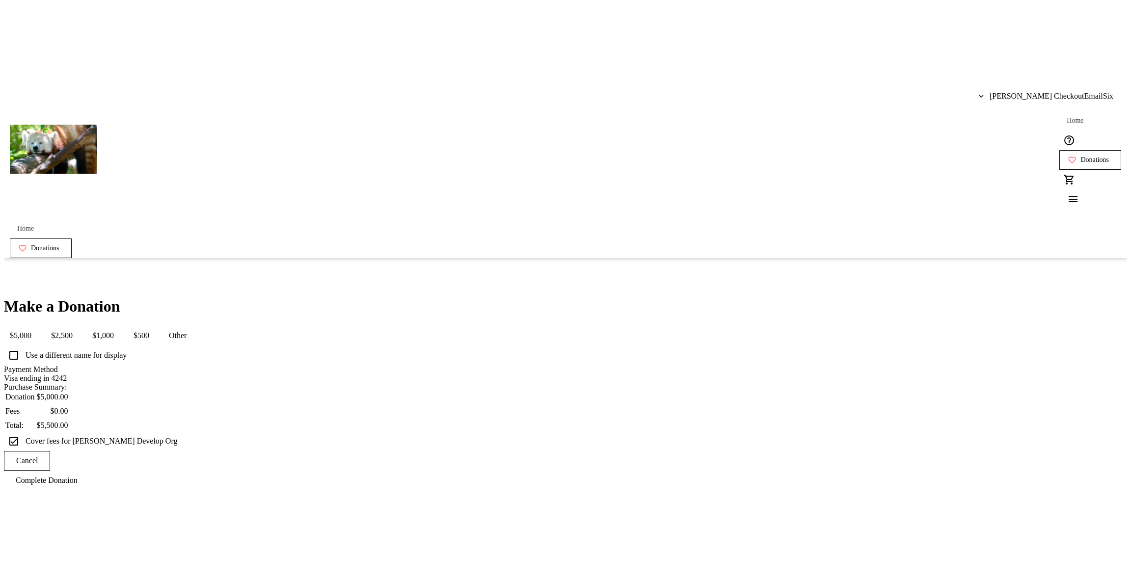
click at [79, 326] on button "$2,500" at bounding box center [61, 336] width 33 height 20
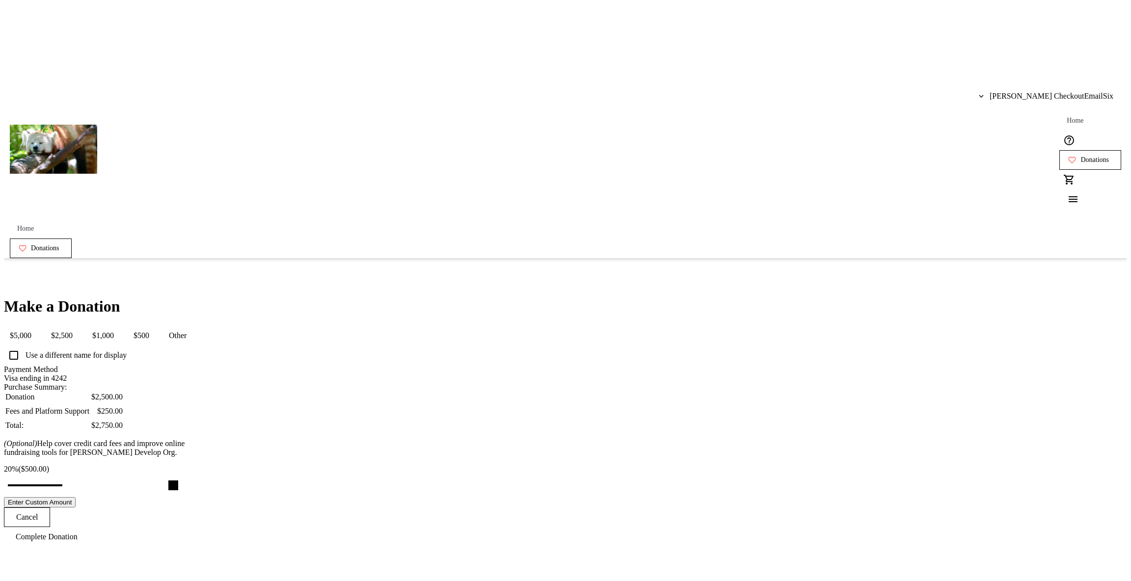
drag, startPoint x: 557, startPoint y: 459, endPoint x: 695, endPoint y: 459, distance: 138.5
type input "20"
click at [73, 475] on input "Cover fees percentage" at bounding box center [36, 486] width 76 height 22
click at [155, 326] on span "$500" at bounding box center [141, 336] width 27 height 20
click at [212, 375] on input "Payment Method" at bounding box center [108, 378] width 208 height 7
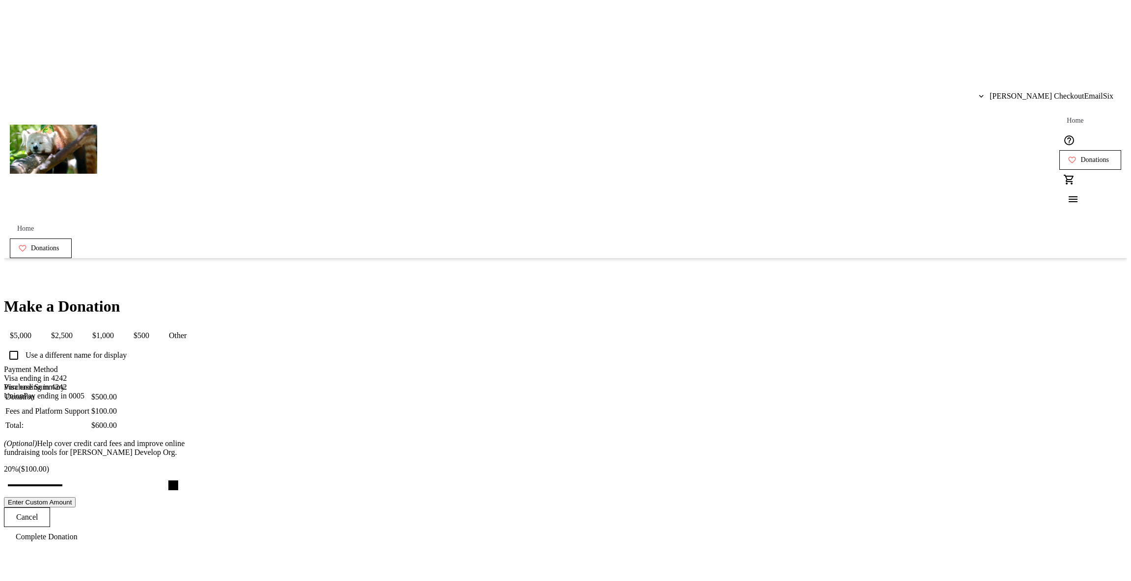
click at [411, 326] on div "Make a Donation $5,000 $2,500 $1,000 $500 Other Use a different name for displa…" at bounding box center [565, 422] width 1123 height 249
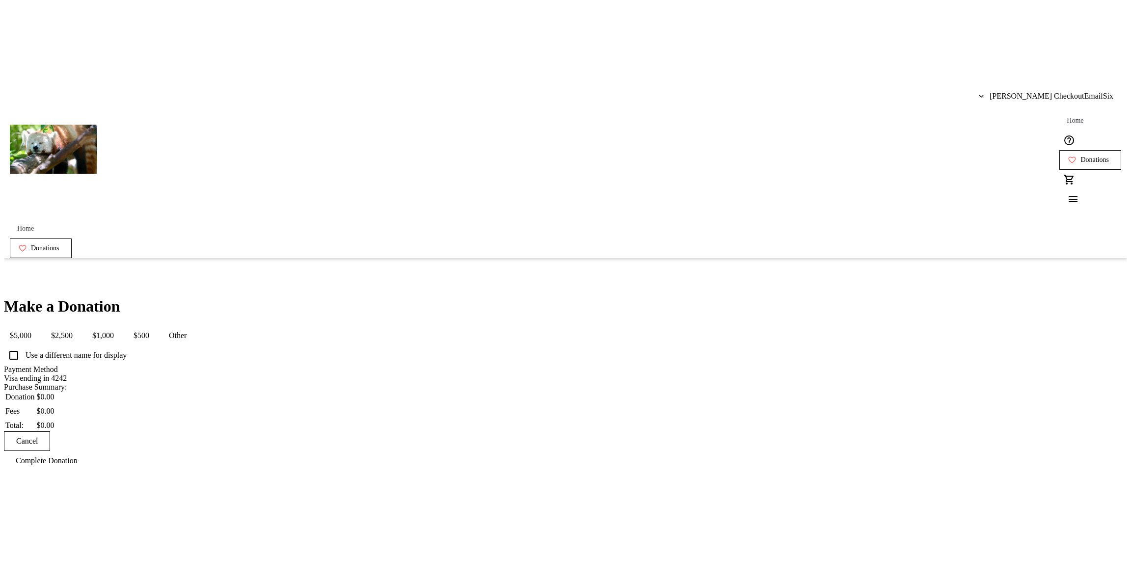
click at [120, 326] on span "$1,000" at bounding box center [102, 336] width 33 height 20
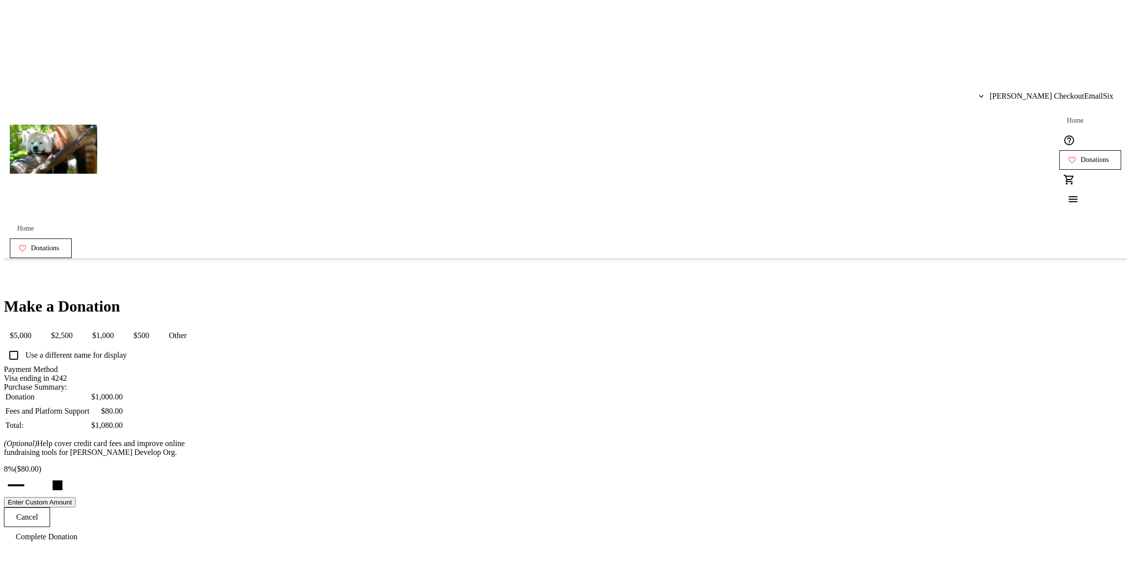
click at [79, 326] on span "$2,500" at bounding box center [61, 336] width 33 height 20
click at [155, 326] on span "$500" at bounding box center [141, 336] width 27 height 20
click at [120, 326] on button "$1,000" at bounding box center [102, 336] width 33 height 20
type input "8"
click at [192, 326] on button "Other" at bounding box center [177, 336] width 29 height 20
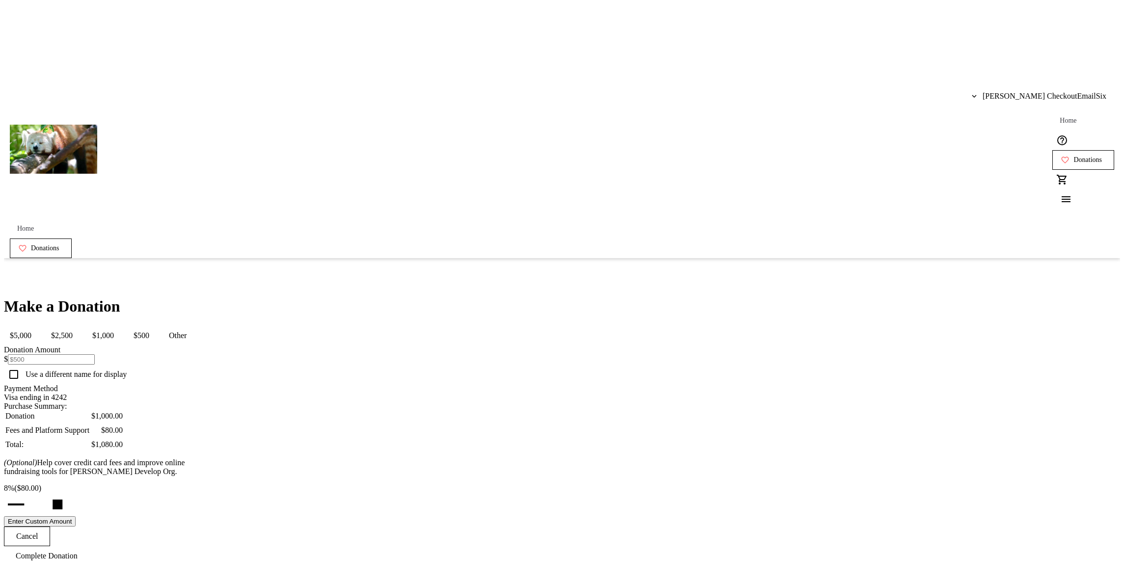
drag, startPoint x: 612, startPoint y: 152, endPoint x: 603, endPoint y: 159, distance: 11.2
click at [79, 326] on span "$2,500" at bounding box center [61, 336] width 33 height 20
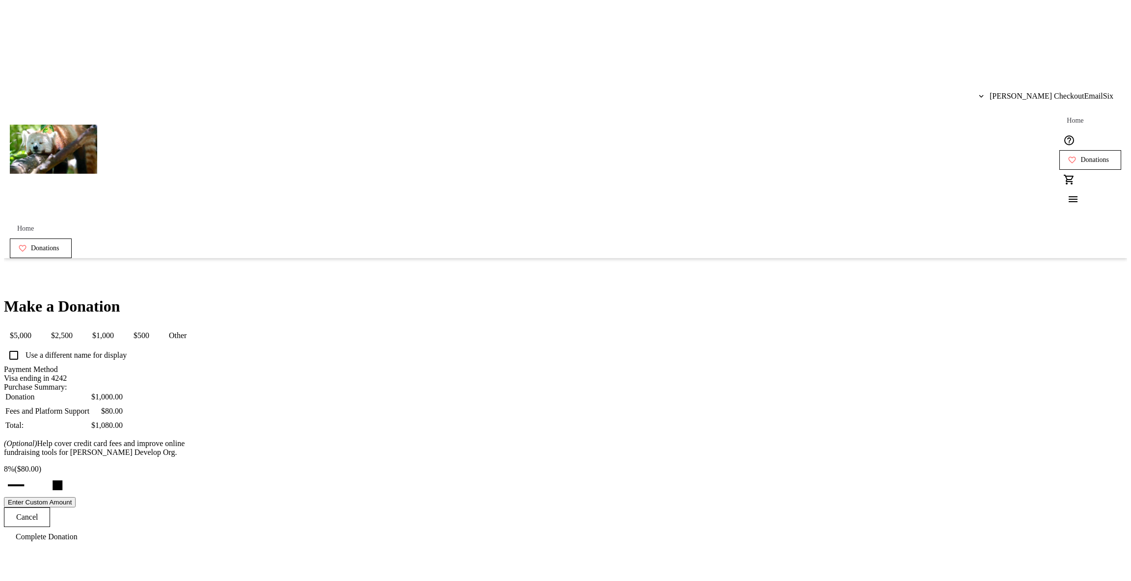
click at [120, 326] on button "$1,000" at bounding box center [102, 336] width 33 height 20
click at [37, 326] on span "$5,000" at bounding box center [20, 336] width 33 height 20
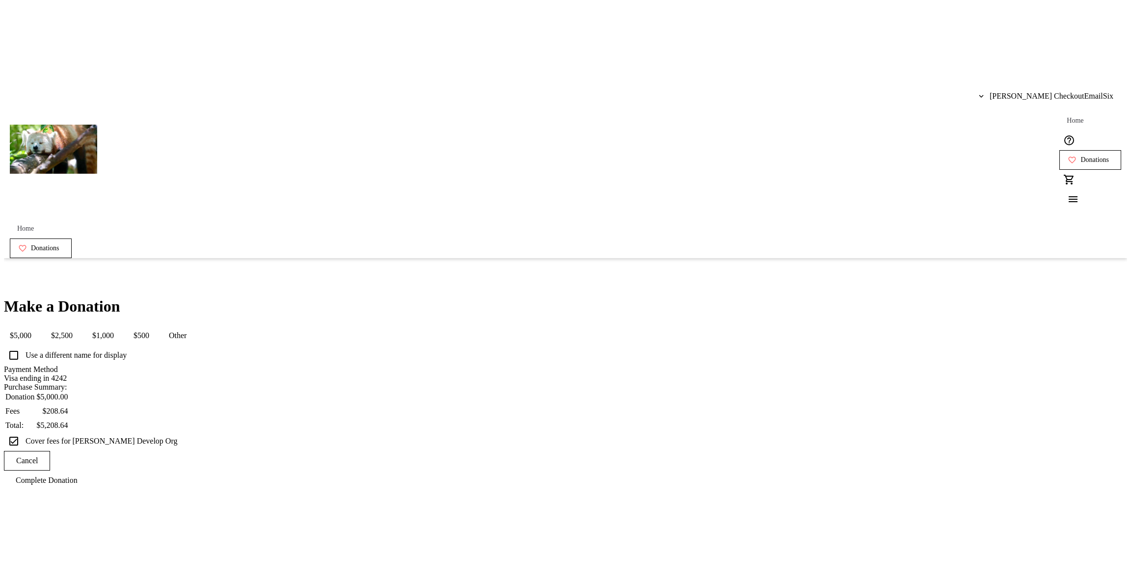
click at [192, 326] on mat-button-toggle-group "$5,000 $2,500 $1,000 $500 Other" at bounding box center [98, 336] width 189 height 20
click at [120, 326] on button "$1,000" at bounding box center [102, 336] width 33 height 20
click at [155, 326] on button "$500" at bounding box center [141, 336] width 27 height 20
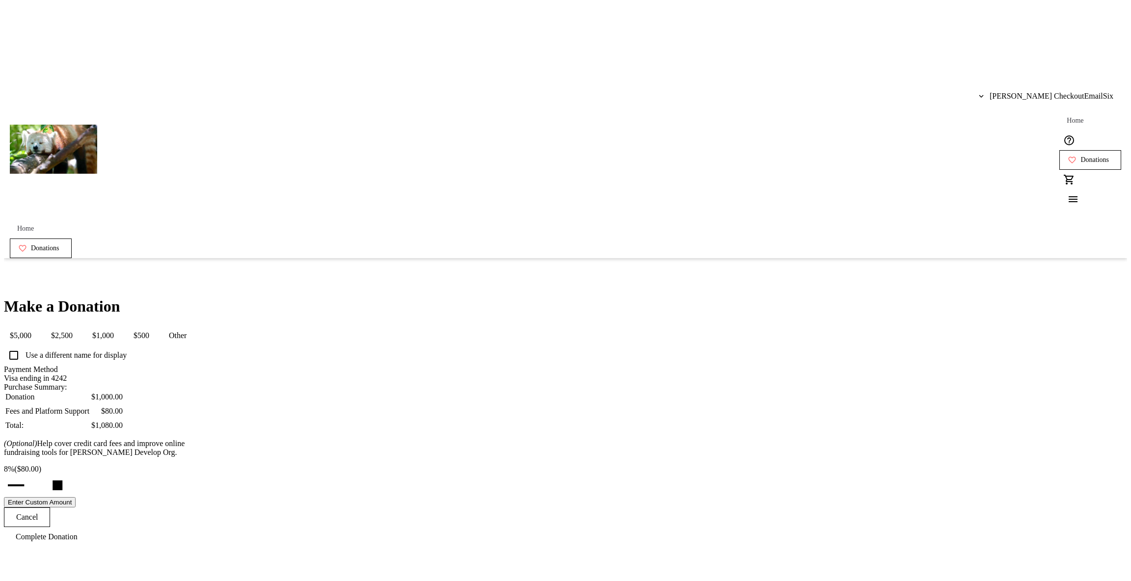
type input "10"
click at [374, 298] on div "Make a Donation $5,000 $2,500 $1,000 $500 Other Use a different name for displa…" at bounding box center [565, 422] width 1123 height 249
